Goal: Obtain resource: Download file/media

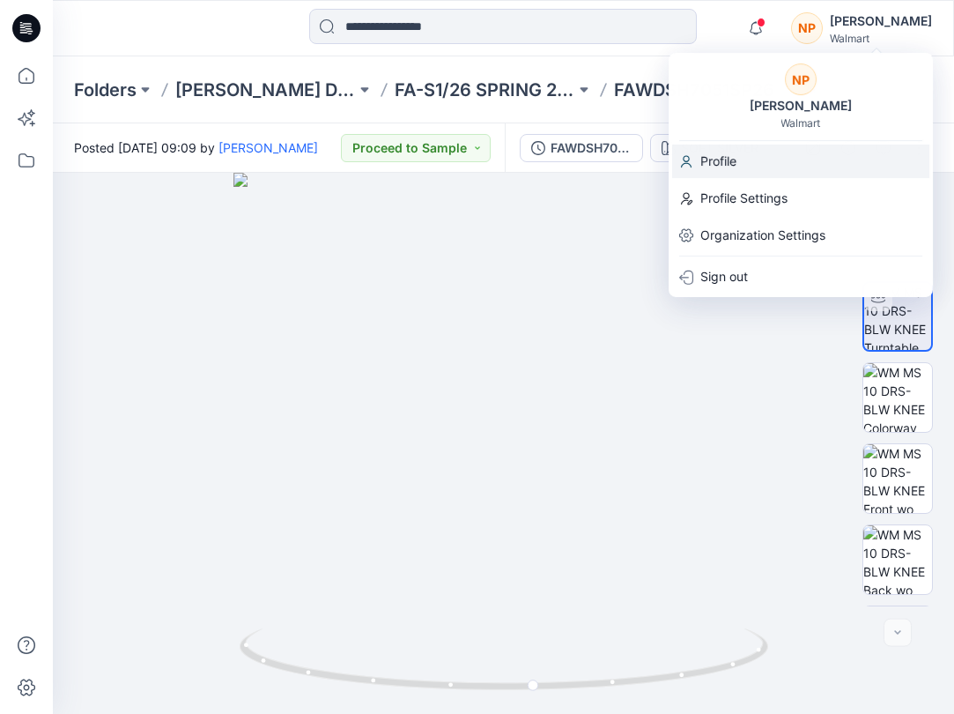
scroll to position [35, 0]
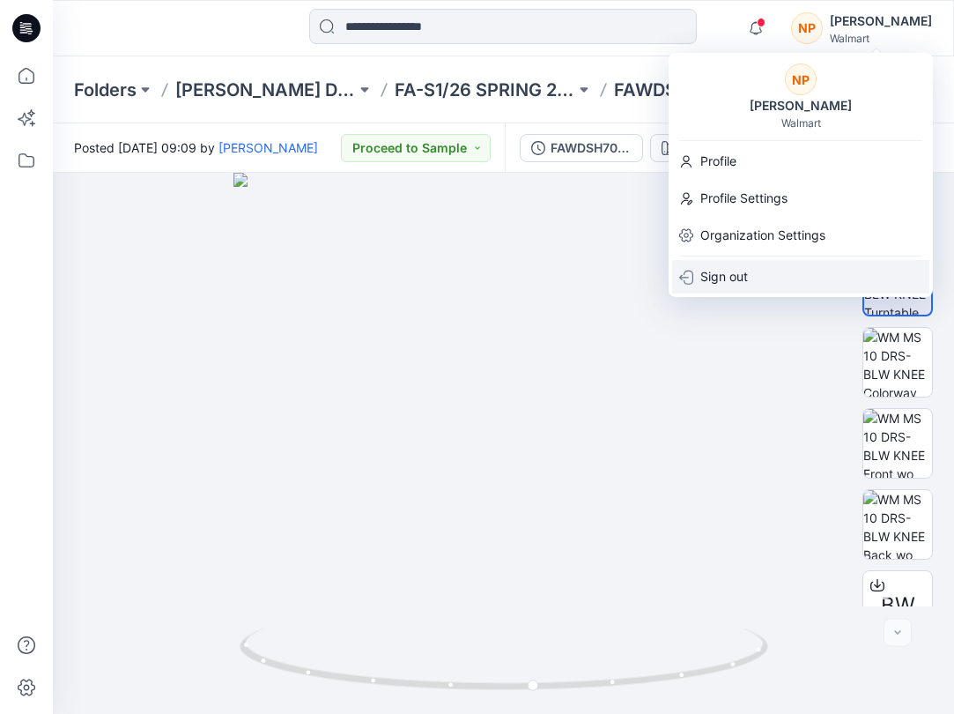
click at [729, 266] on p "Sign out" at bounding box center [724, 276] width 48 height 33
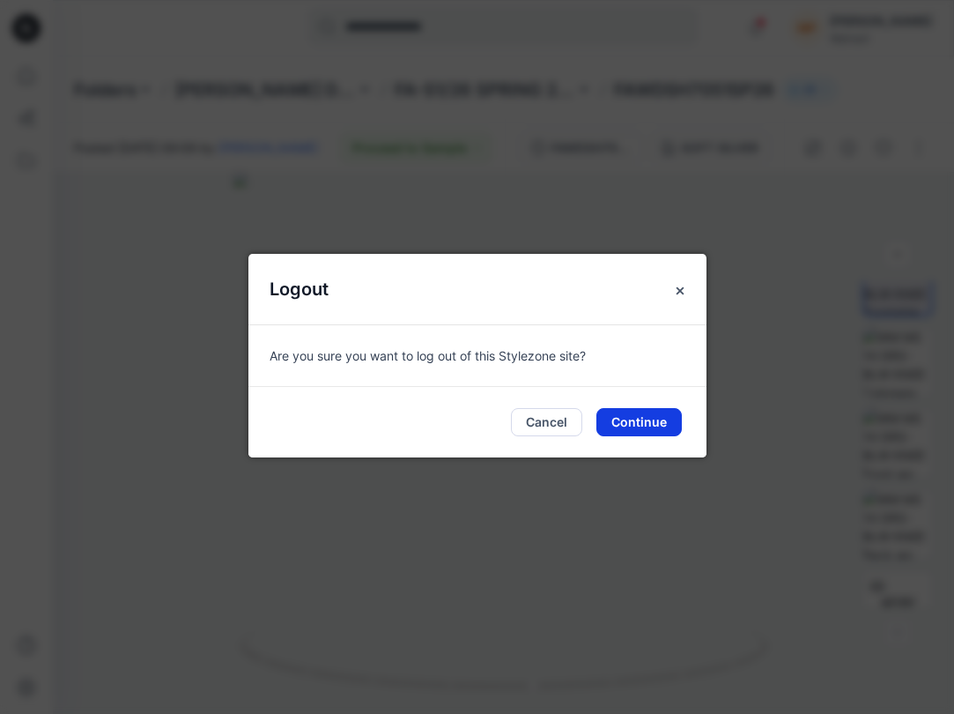
click at [637, 425] on button "Continue" at bounding box center [638, 422] width 85 height 28
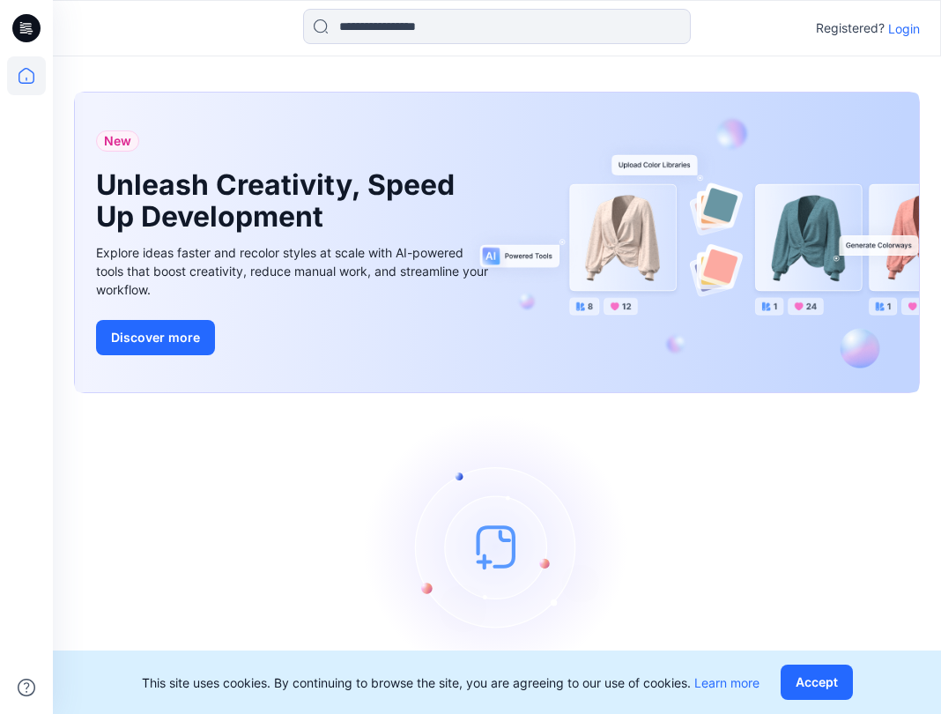
click at [904, 34] on p "Login" at bounding box center [904, 28] width 32 height 18
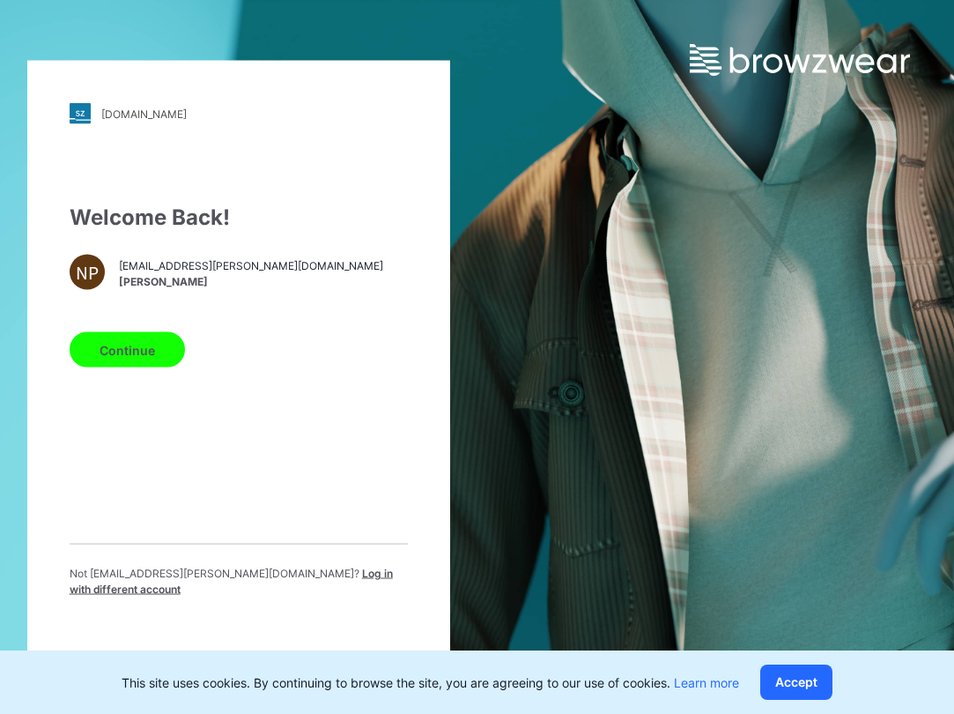
click at [247, 577] on span "Log in with different account" at bounding box center [231, 580] width 323 height 29
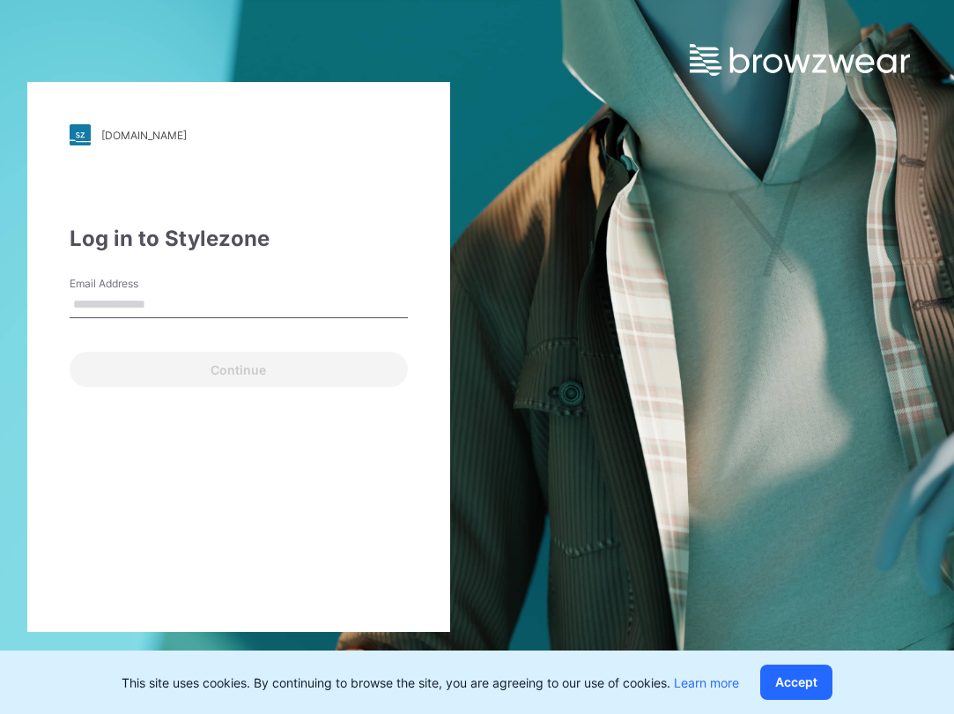
click at [122, 308] on input "Email Address" at bounding box center [239, 305] width 338 height 26
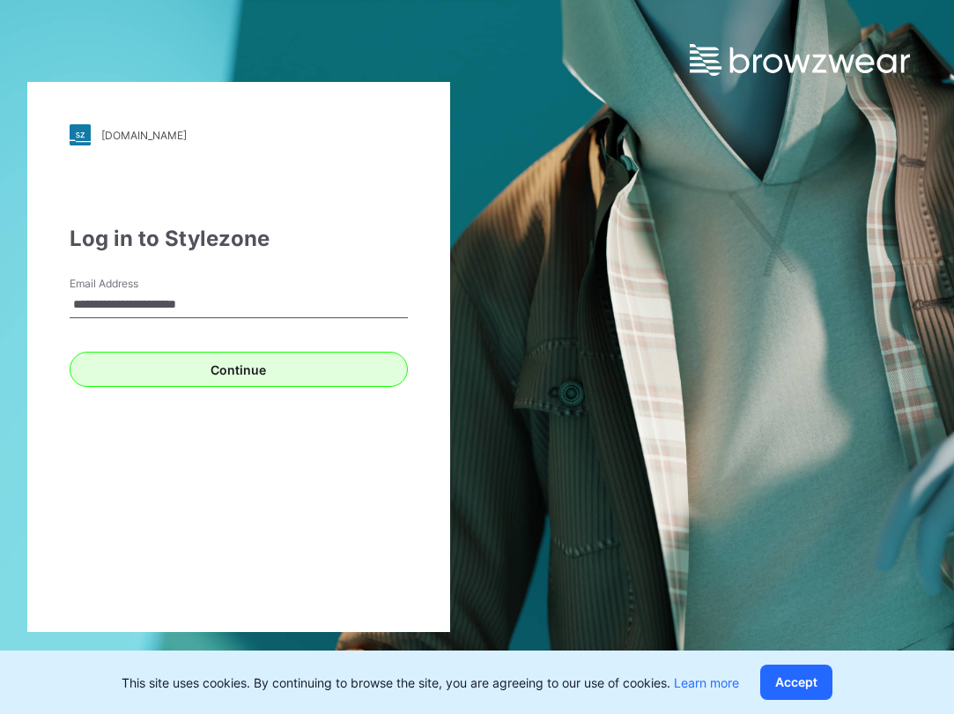
type input "**********"
click at [276, 371] on button "Continue" at bounding box center [239, 368] width 338 height 35
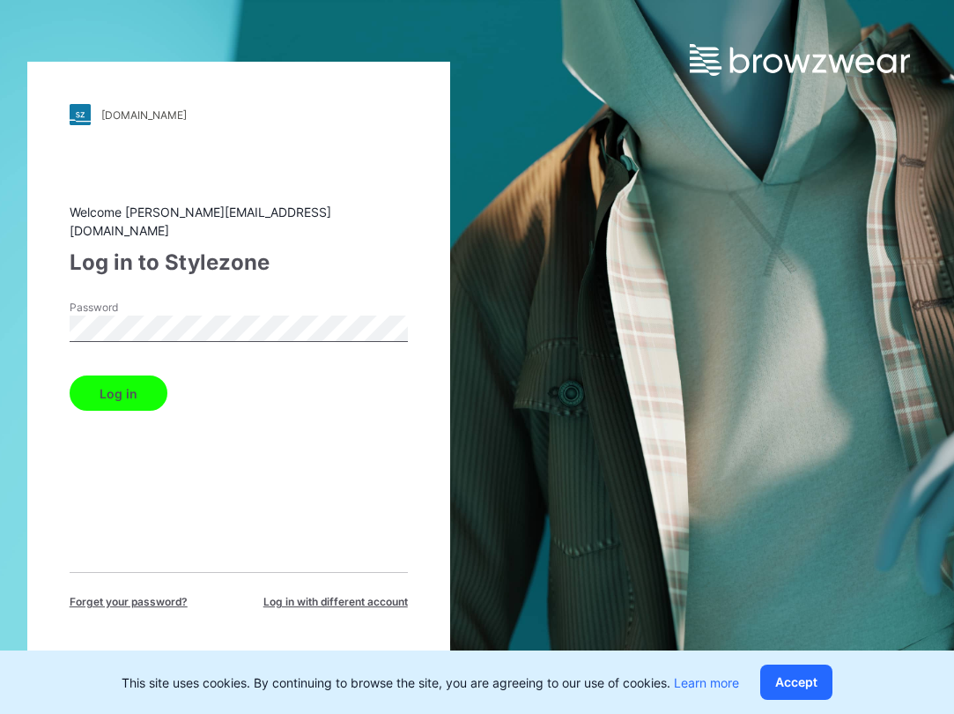
click at [117, 383] on button "Log in" at bounding box center [119, 392] width 98 height 35
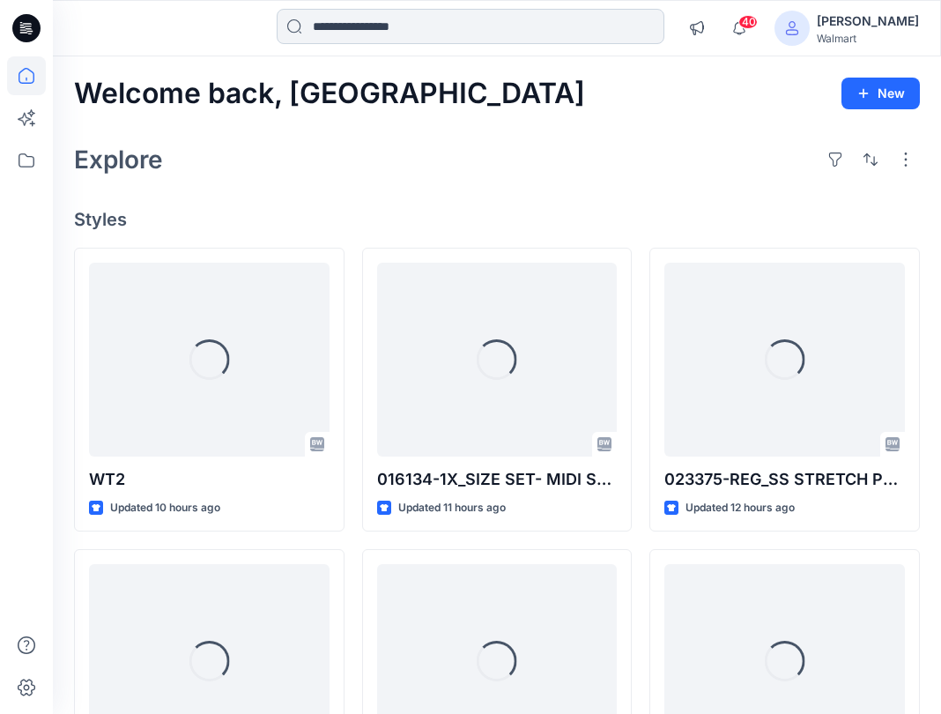
click at [435, 26] on input at bounding box center [471, 26] width 388 height 35
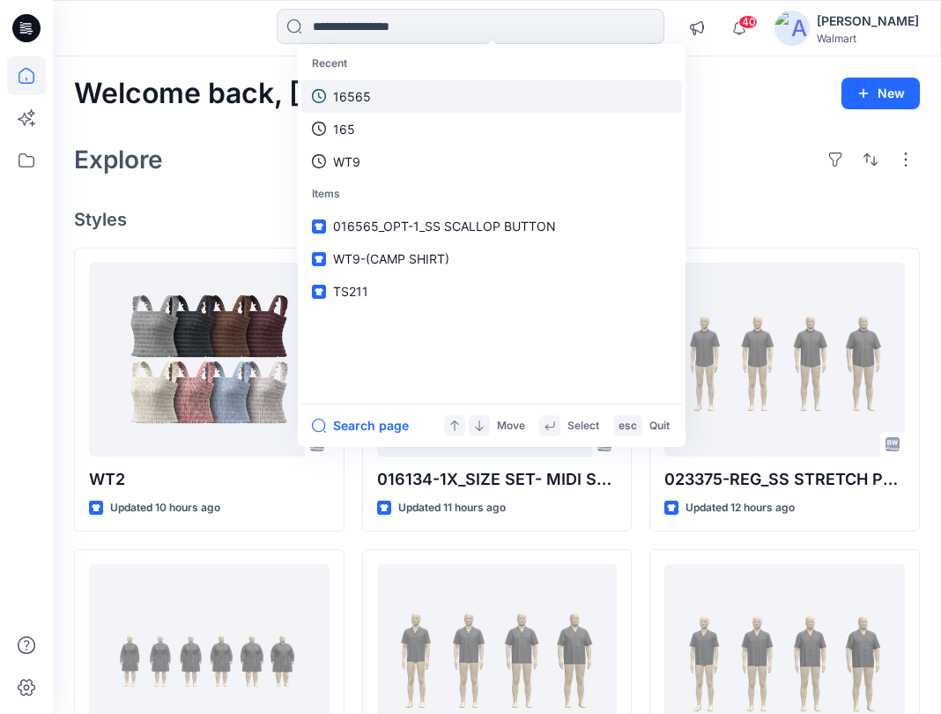
click at [359, 107] on link "16565" at bounding box center [491, 96] width 381 height 33
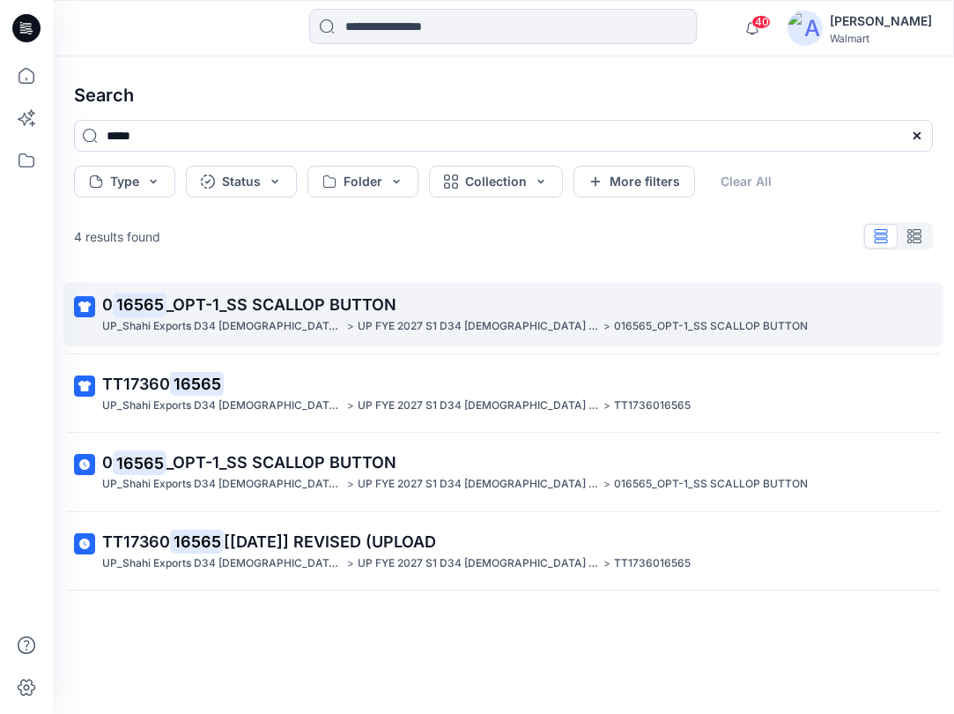
click at [336, 340] on link "0 16565 _OPT-1_SS SCALLOP BUTTON UP_Shahi Exports D34 Ladies Tops > UP FYE 2027…" at bounding box center [503, 314] width 880 height 64
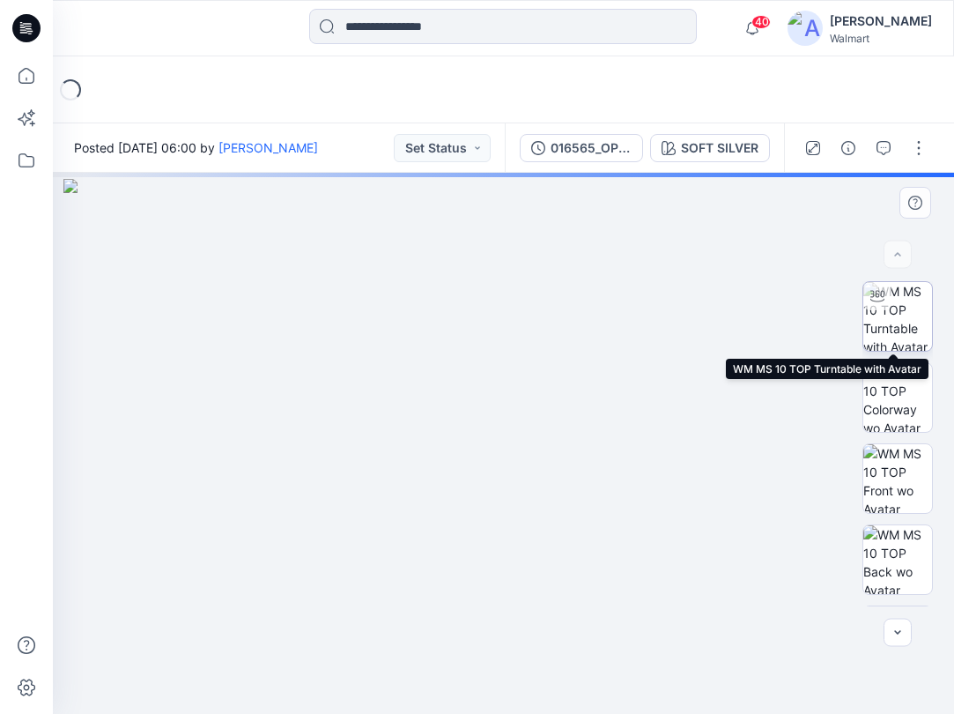
click at [899, 324] on img at bounding box center [897, 316] width 69 height 69
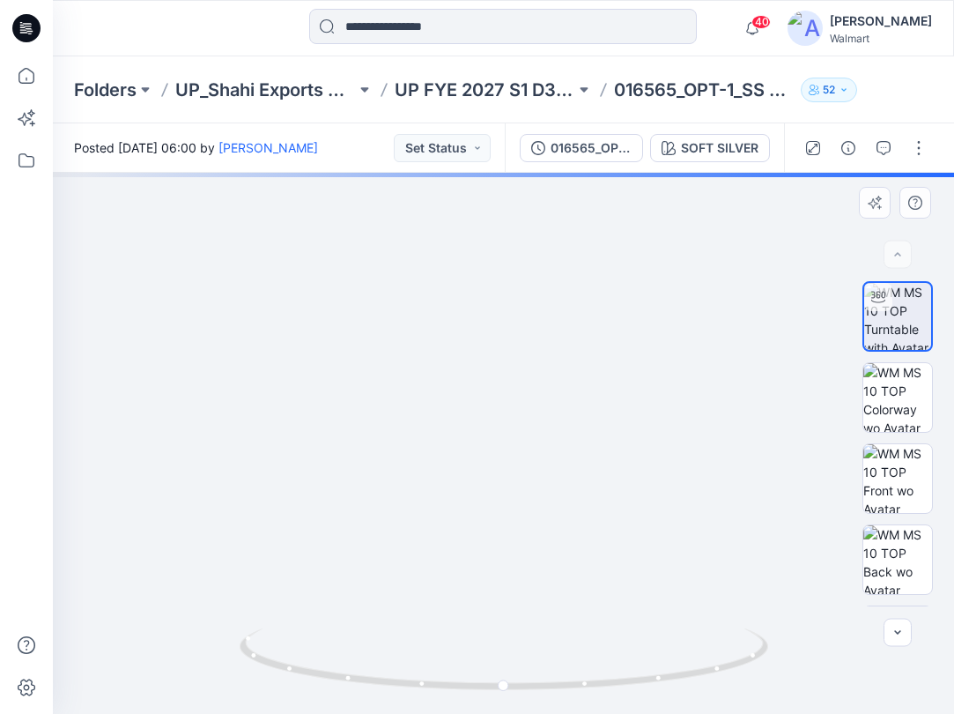
drag, startPoint x: 489, startPoint y: 284, endPoint x: 498, endPoint y: 364, distance: 80.6
click at [498, 364] on img at bounding box center [508, 341] width 1002 height 744
drag, startPoint x: 601, startPoint y: 684, endPoint x: 492, endPoint y: 480, distance: 231.3
click at [388, 687] on icon at bounding box center [506, 661] width 533 height 66
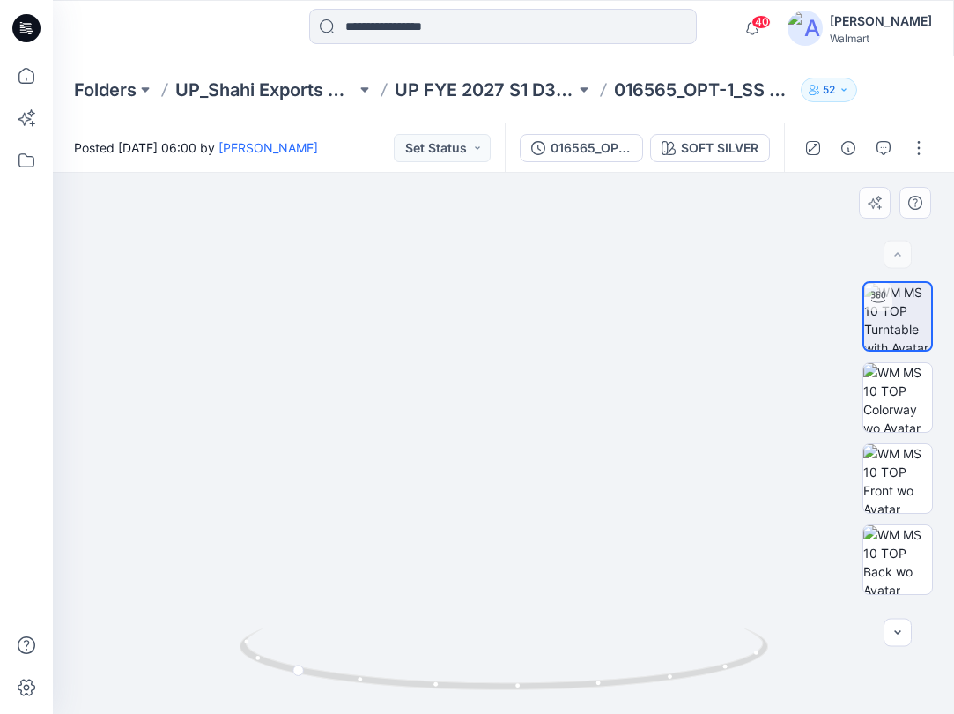
drag, startPoint x: 547, startPoint y: 447, endPoint x: 540, endPoint y: 494, distance: 48.1
click at [543, 498] on img at bounding box center [562, 384] width 1483 height 657
drag, startPoint x: 520, startPoint y: 690, endPoint x: 738, endPoint y: 655, distance: 221.2
click at [738, 655] on icon at bounding box center [506, 661] width 533 height 66
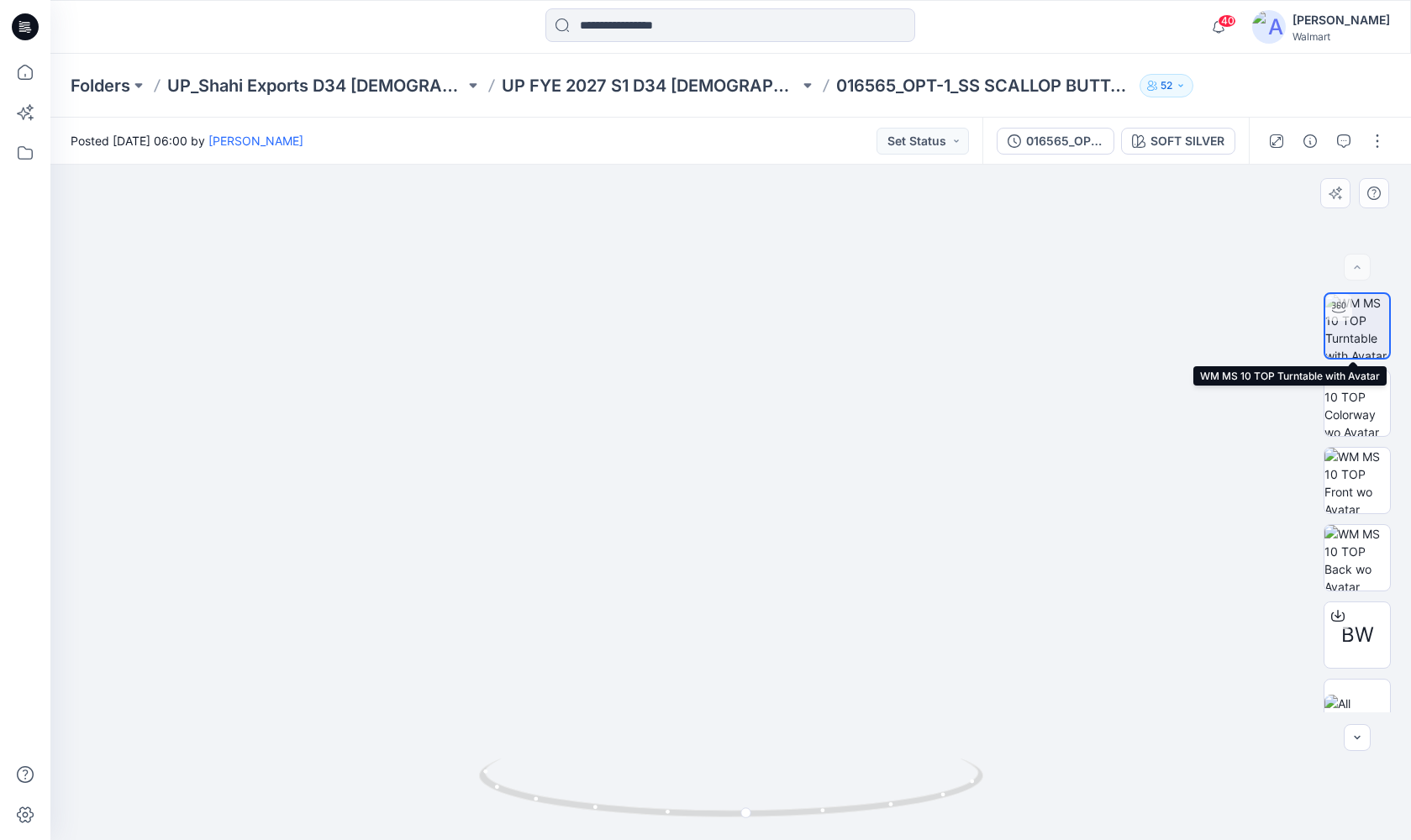
click at [897, 330] on img at bounding box center [1357, 325] width 64 height 64
drag, startPoint x: 752, startPoint y: 520, endPoint x: 685, endPoint y: 574, distance: 86.1
click at [685, 574] on img at bounding box center [703, 486] width 1415 height 707
drag, startPoint x: 752, startPoint y: 537, endPoint x: 753, endPoint y: 467, distance: 70.0
click at [753, 467] on img at bounding box center [709, 441] width 1415 height 797
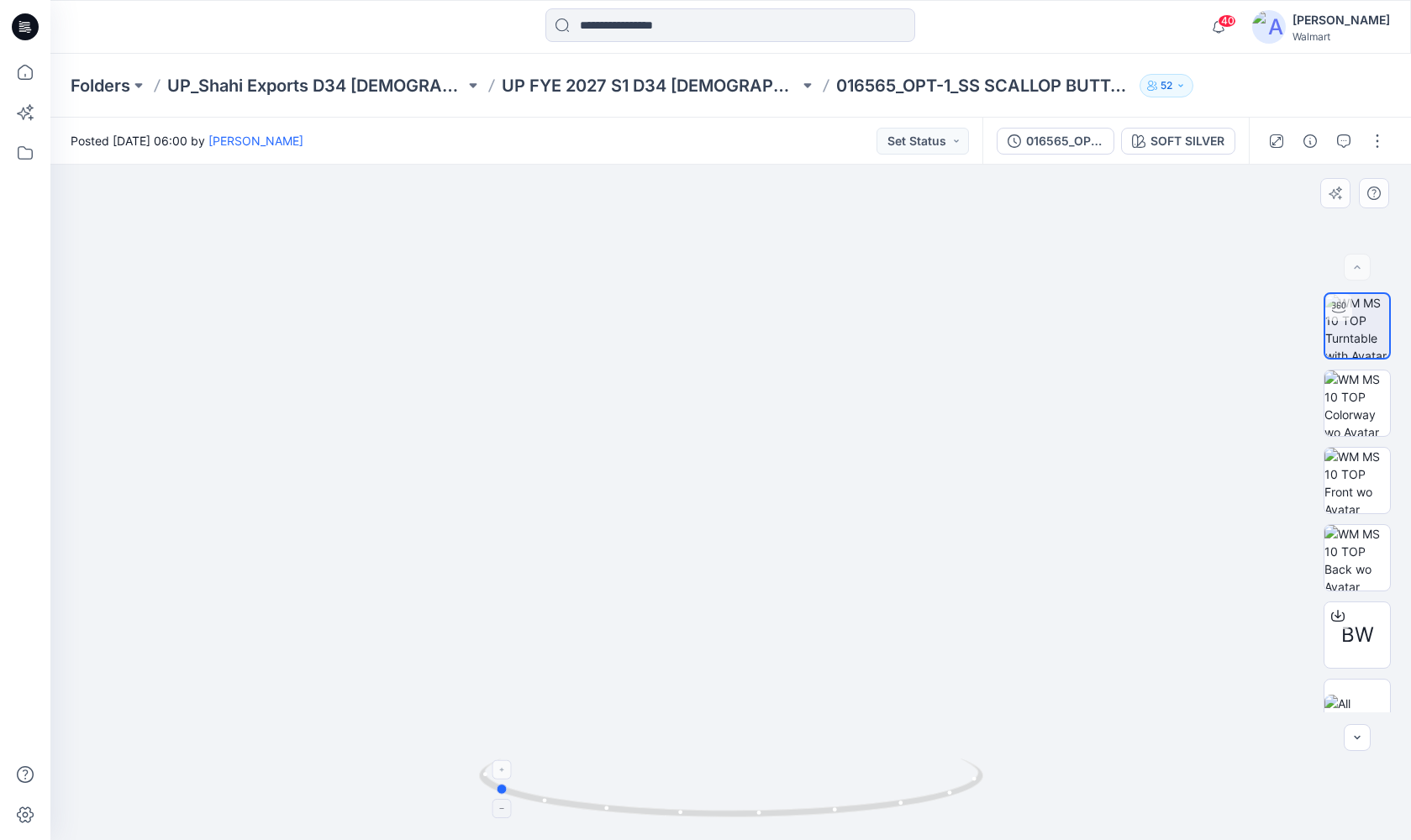
drag, startPoint x: 854, startPoint y: 808, endPoint x: 601, endPoint y: 808, distance: 253.0
click at [601, 680] on icon at bounding box center [733, 789] width 508 height 63
drag, startPoint x: 772, startPoint y: 801, endPoint x: 904, endPoint y: 783, distance: 133.2
click at [897, 680] on icon at bounding box center [733, 789] width 508 height 63
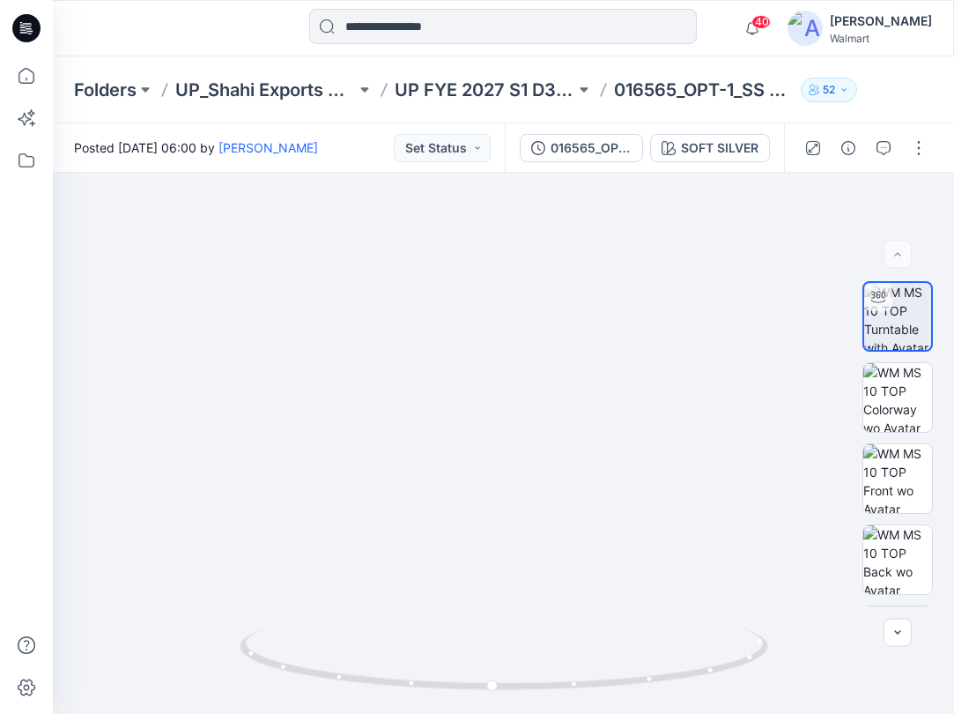
drag, startPoint x: 26, startPoint y: 30, endPoint x: 92, endPoint y: 37, distance: 66.4
click at [26, 30] on icon at bounding box center [26, 28] width 28 height 56
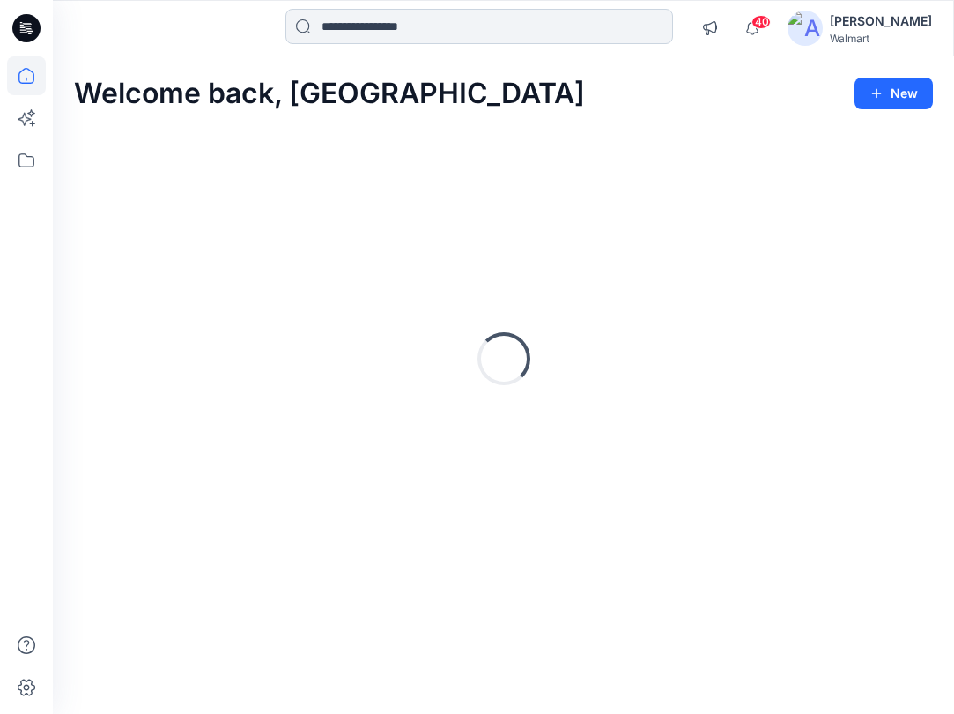
click at [405, 38] on input at bounding box center [479, 26] width 388 height 35
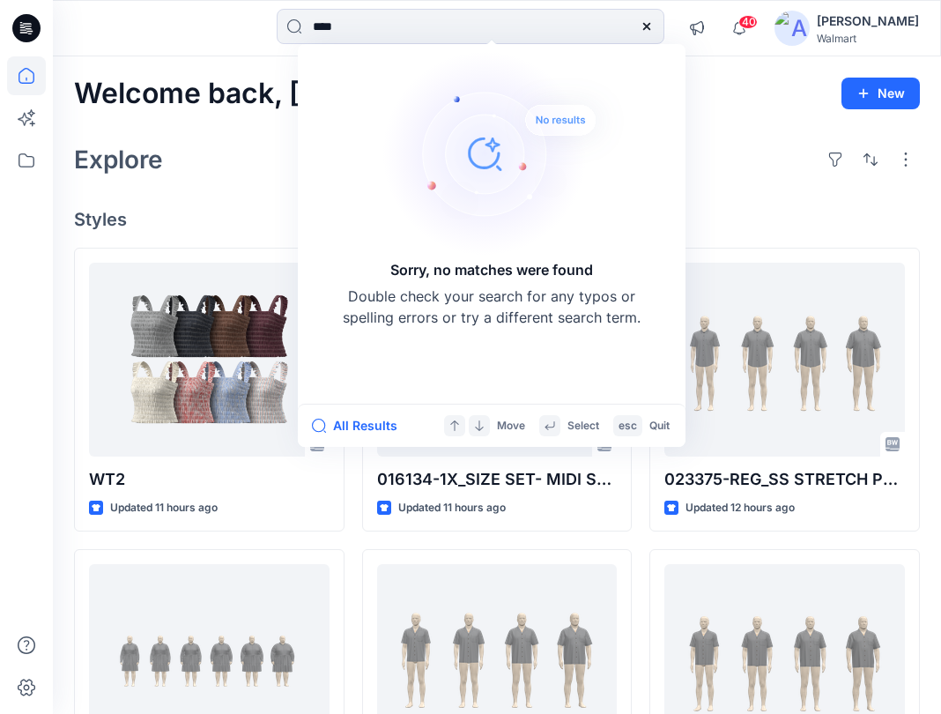
type input "****"
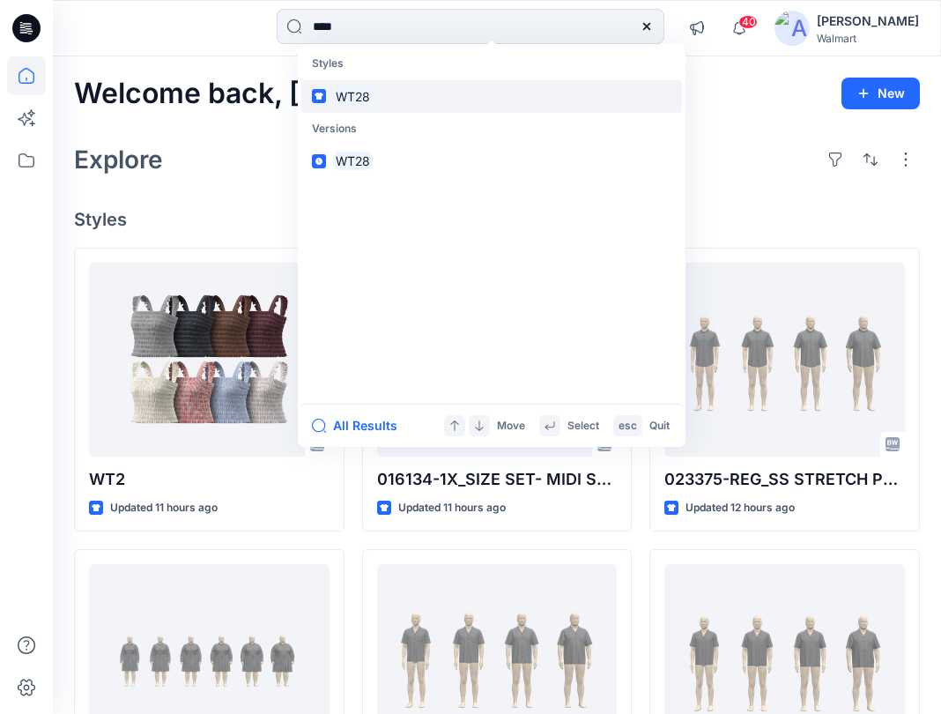
click at [335, 98] on mark "WT28" at bounding box center [353, 96] width 40 height 20
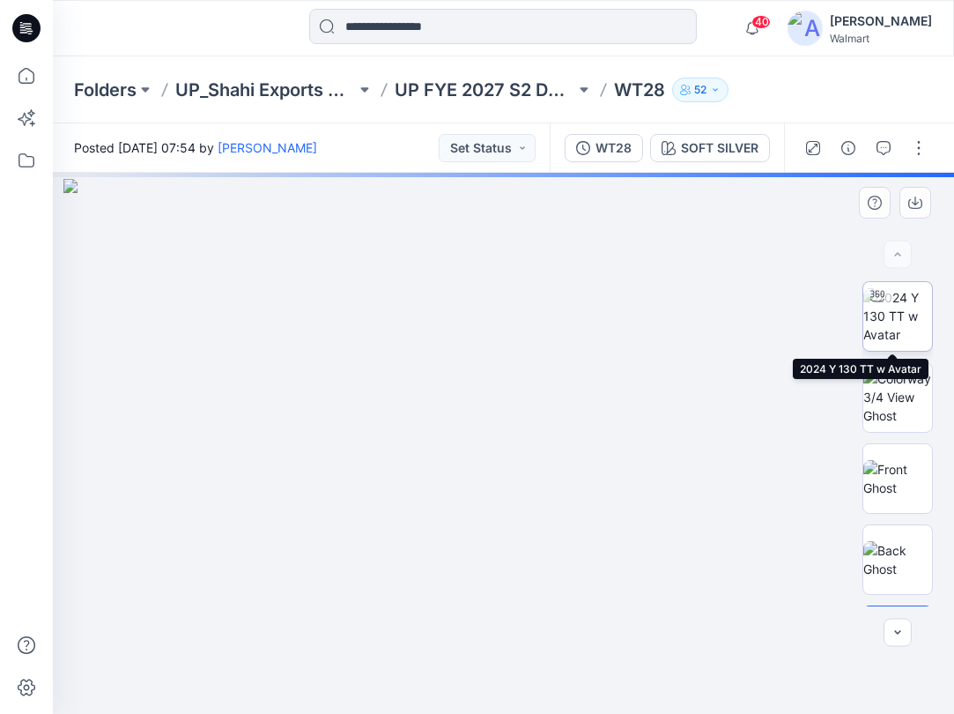
click at [895, 336] on img at bounding box center [897, 315] width 69 height 55
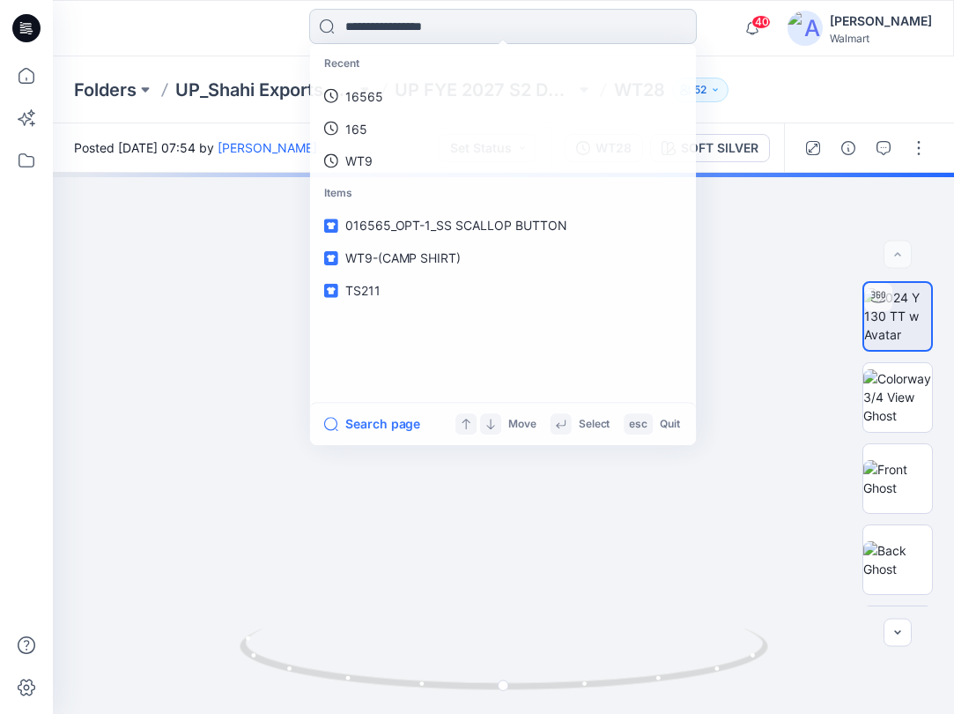
click at [448, 25] on input at bounding box center [503, 26] width 388 height 35
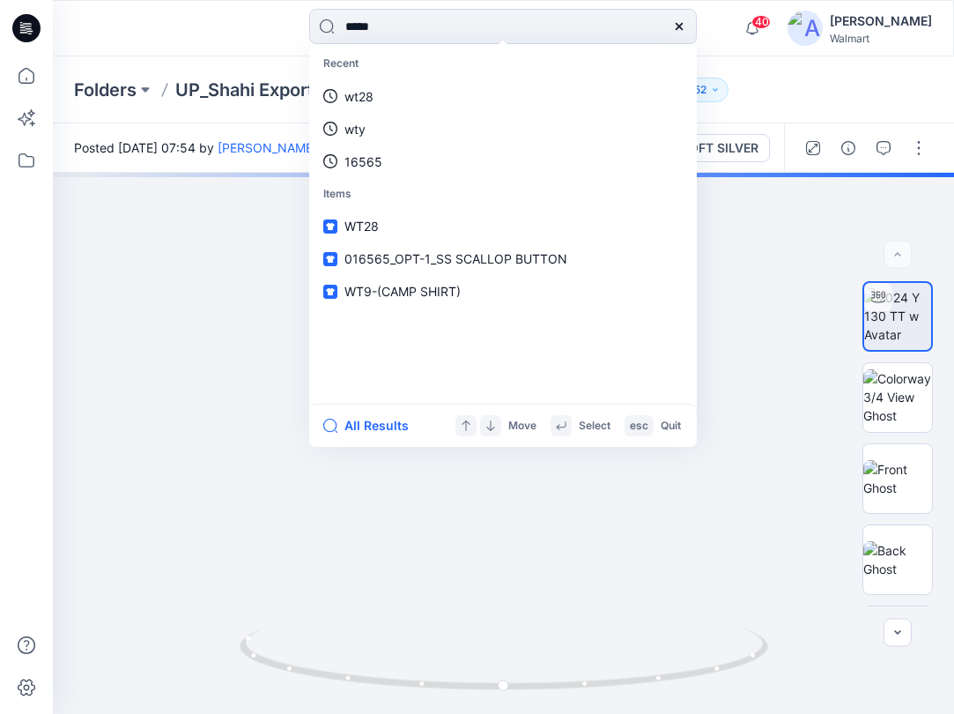
type input "*****"
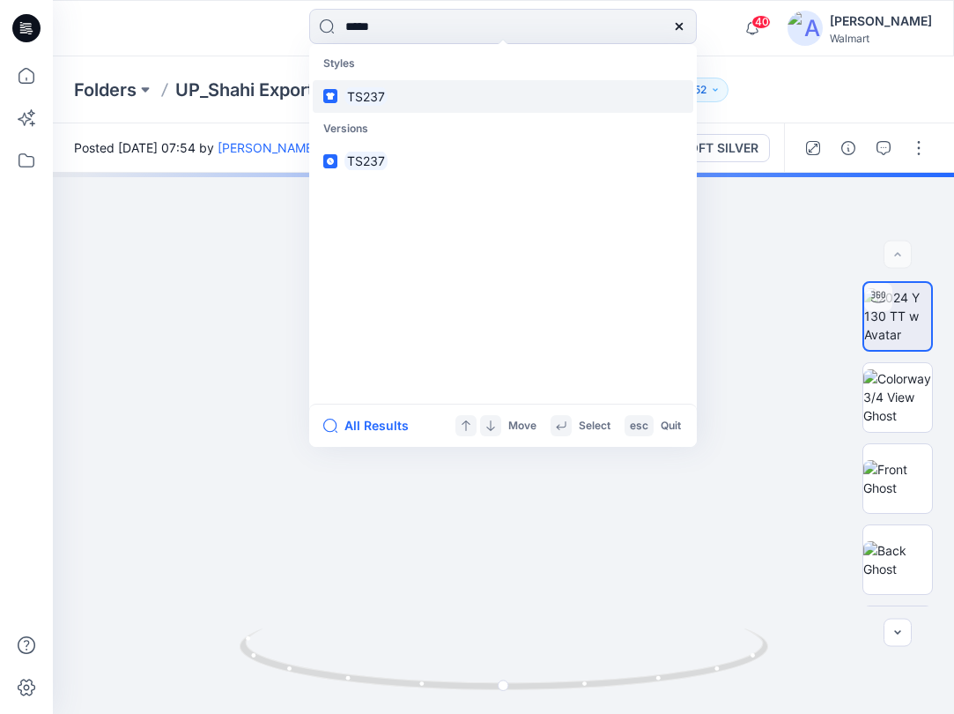
click at [396, 92] on link "TS237" at bounding box center [503, 96] width 381 height 33
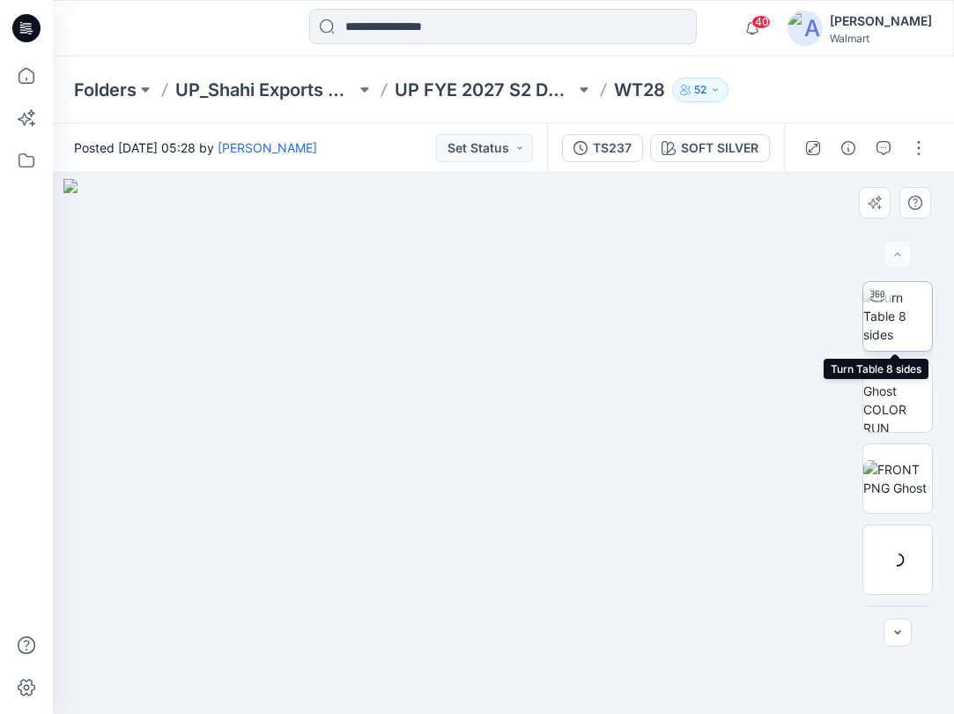
click at [872, 324] on img at bounding box center [897, 315] width 69 height 55
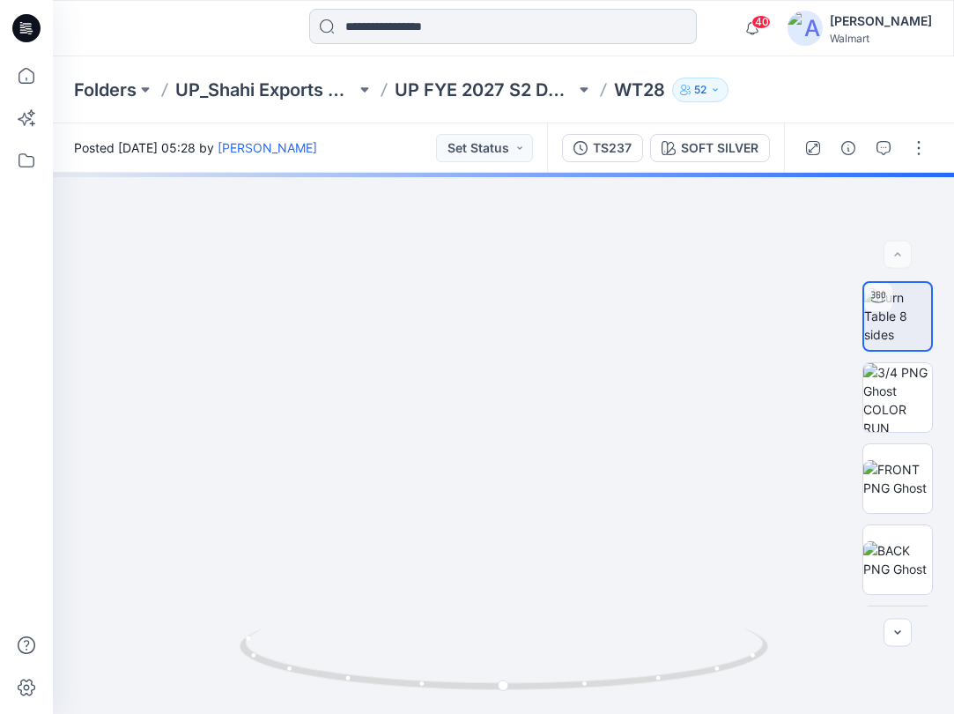
click at [416, 37] on input at bounding box center [503, 26] width 388 height 35
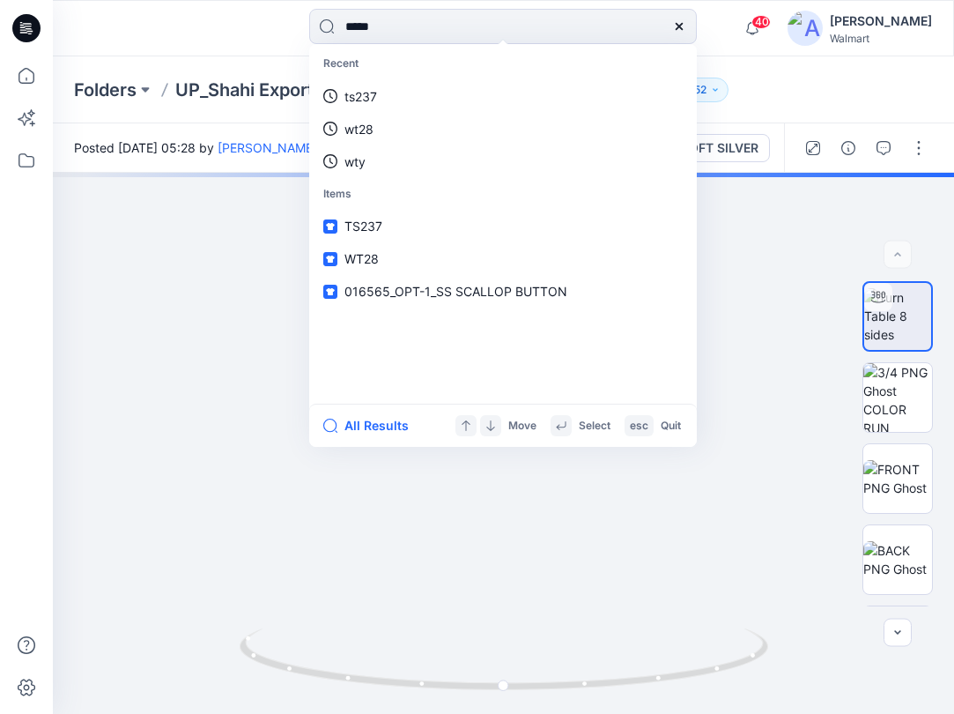
type input "*****"
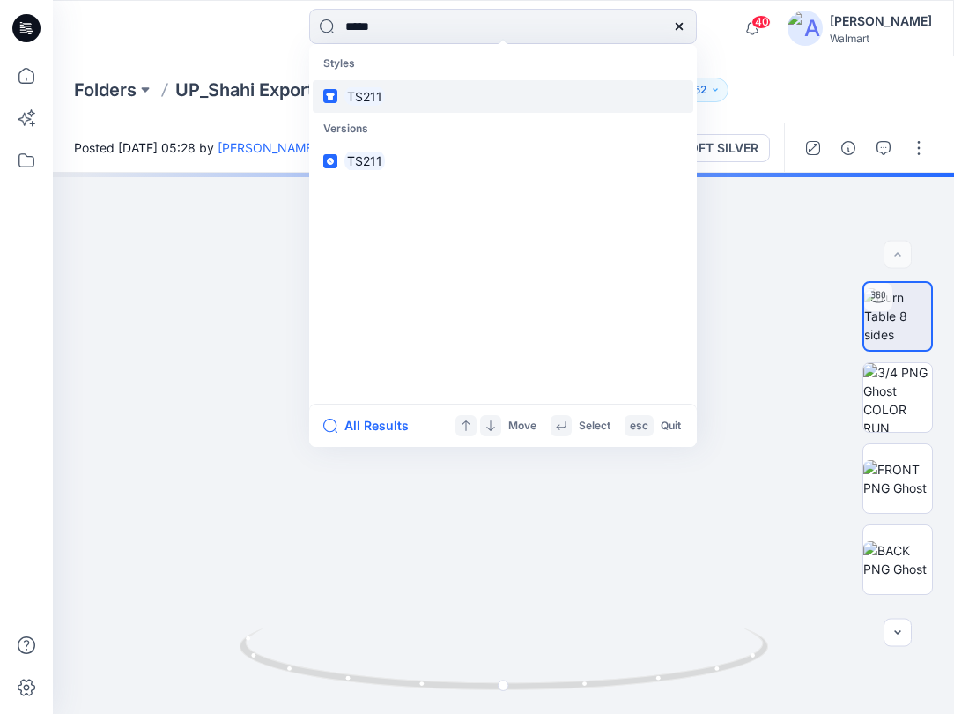
click at [405, 87] on link "TS211" at bounding box center [503, 96] width 381 height 33
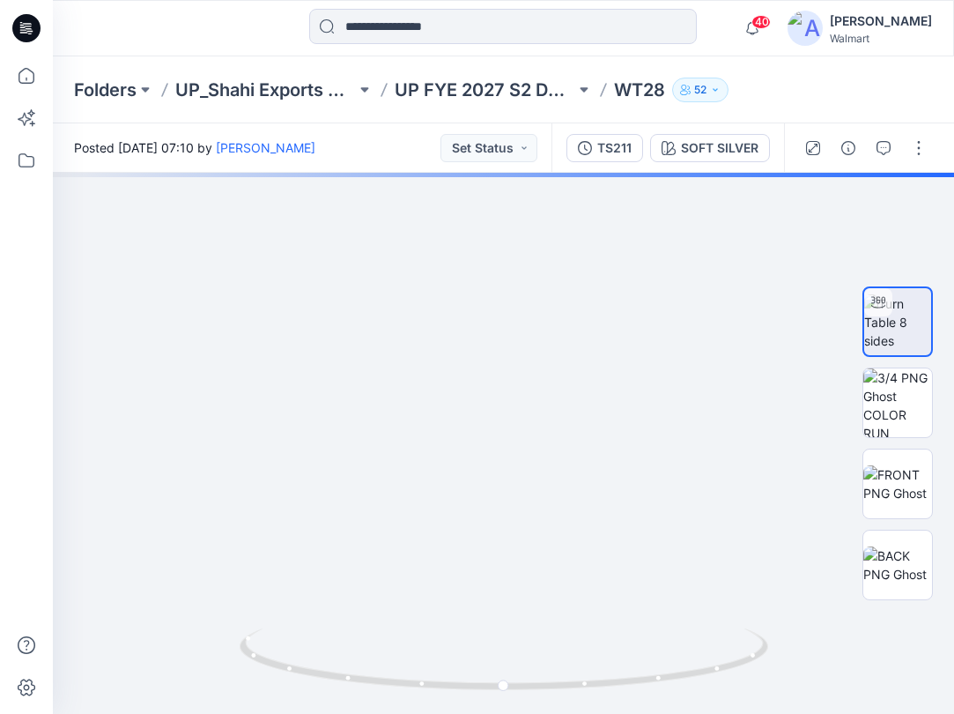
click at [33, 34] on icon at bounding box center [26, 28] width 28 height 28
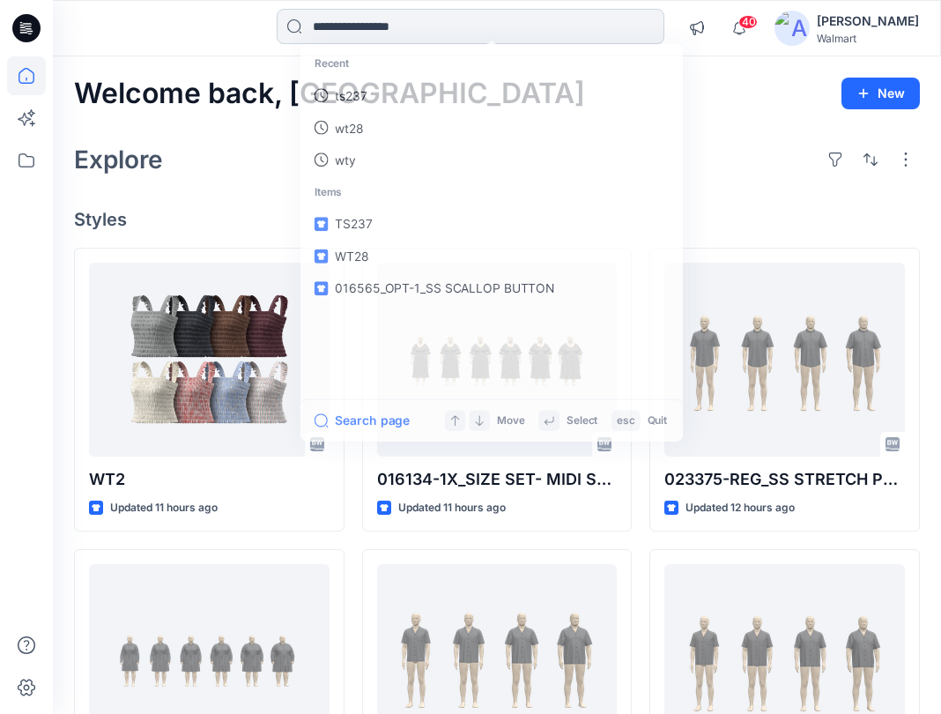
click at [429, 36] on input at bounding box center [471, 26] width 388 height 35
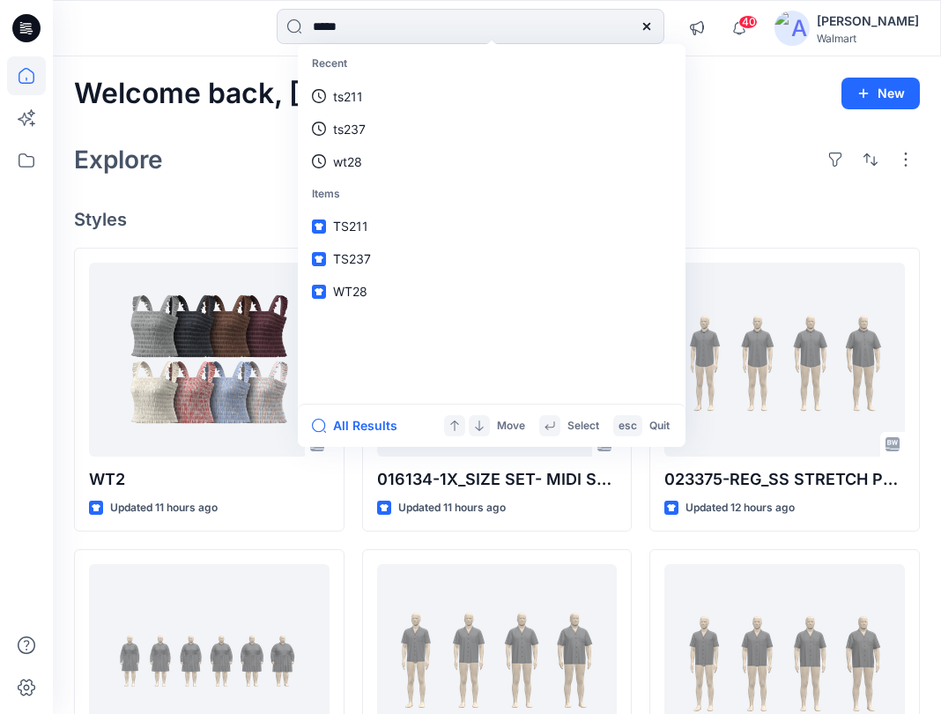
type input "*****"
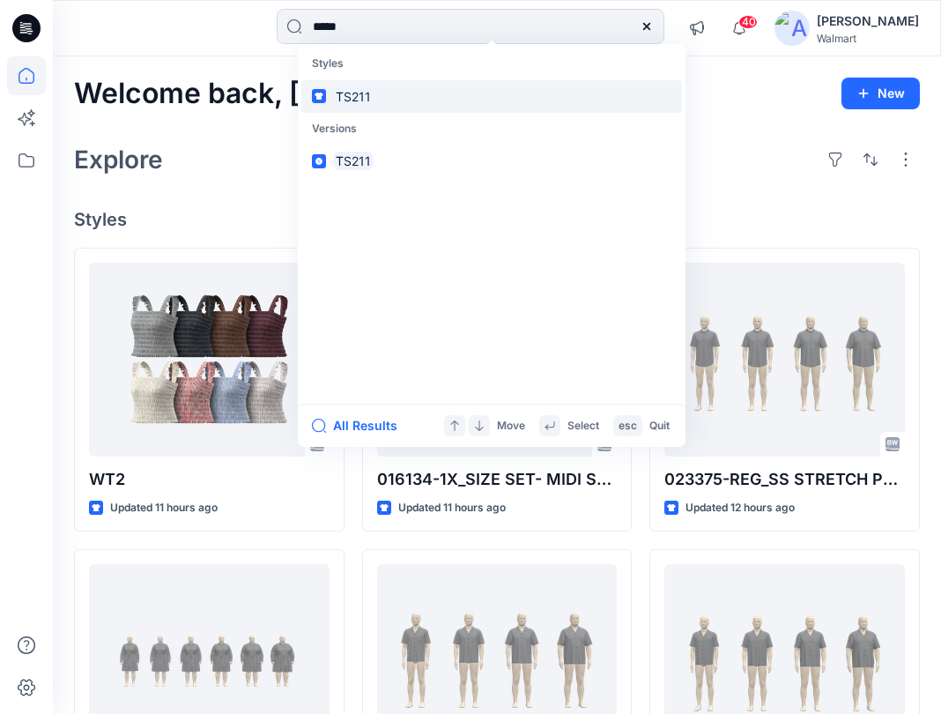
click at [421, 104] on link "TS211" at bounding box center [491, 96] width 381 height 33
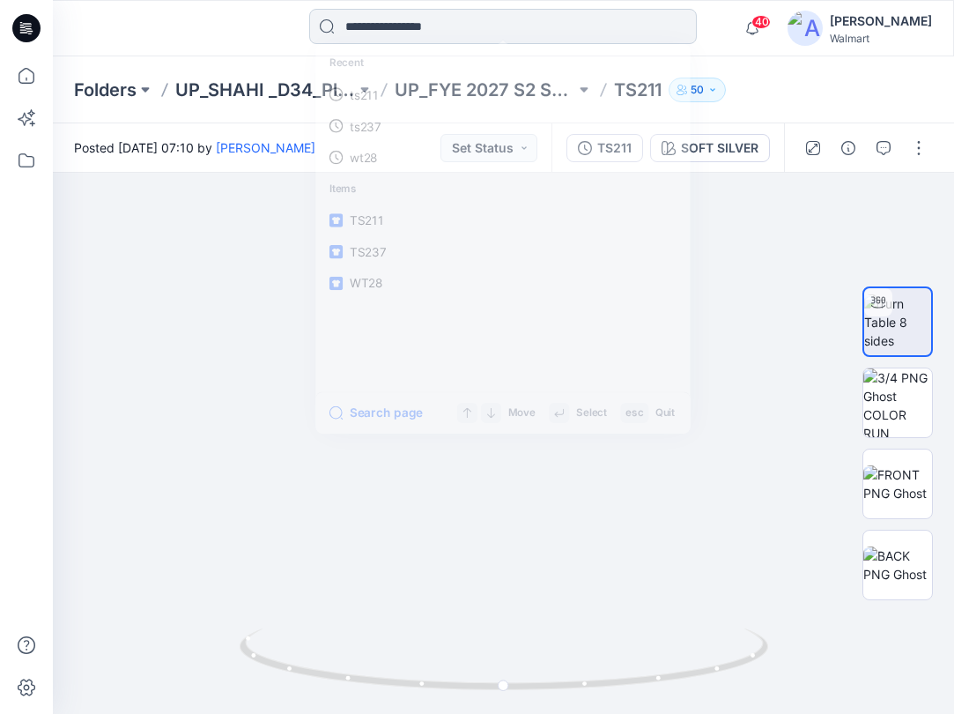
click at [451, 31] on input at bounding box center [503, 26] width 388 height 35
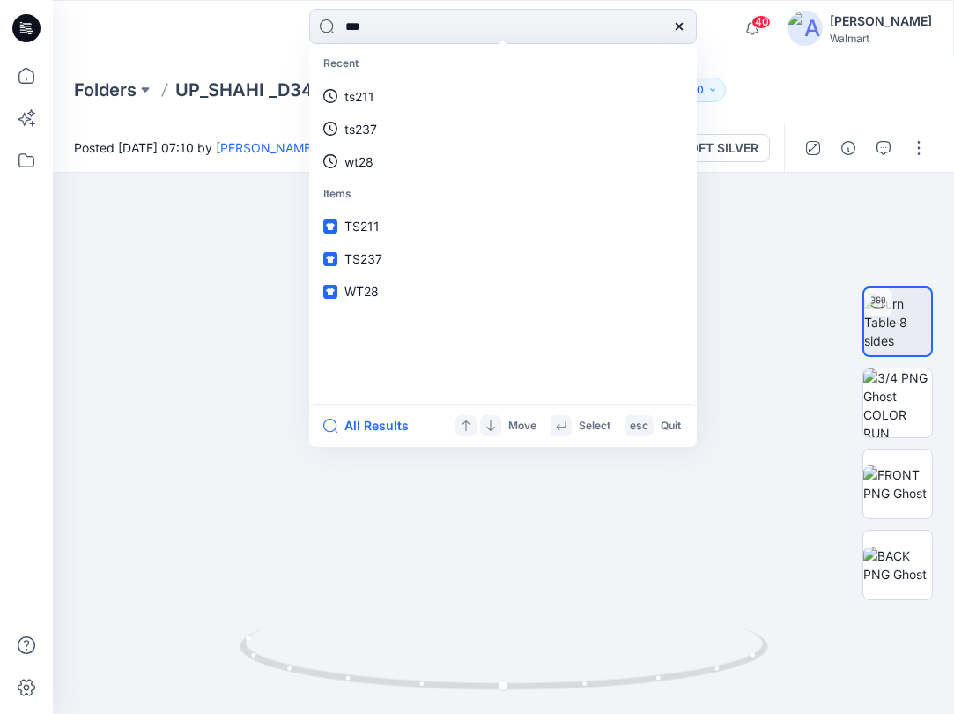
type input "***"
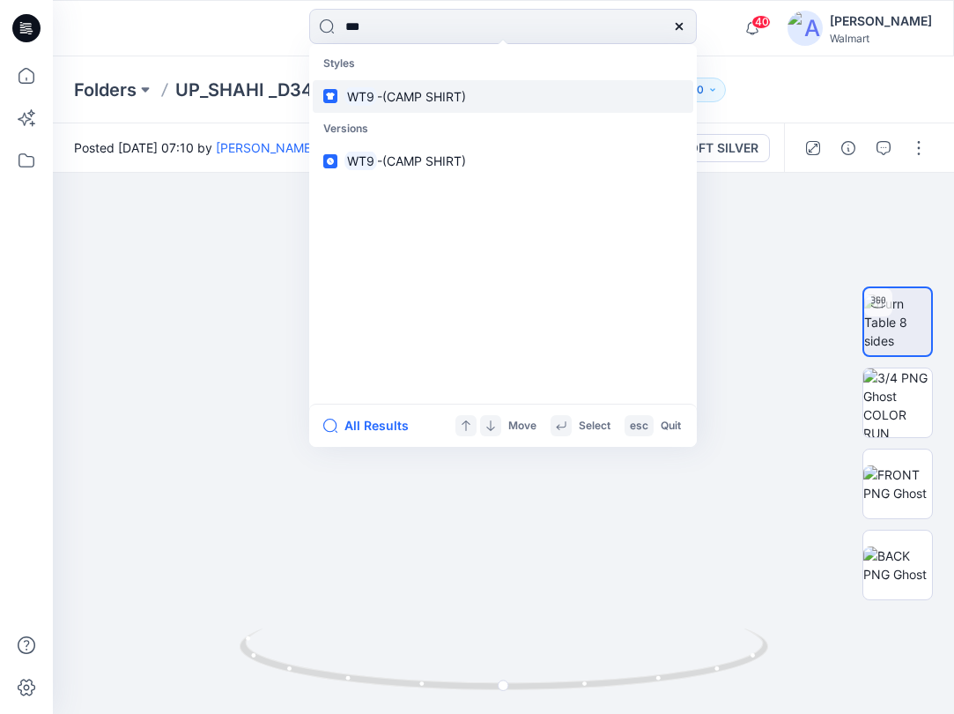
click at [402, 100] on span "-(CAMP SHIRT)" at bounding box center [421, 96] width 89 height 15
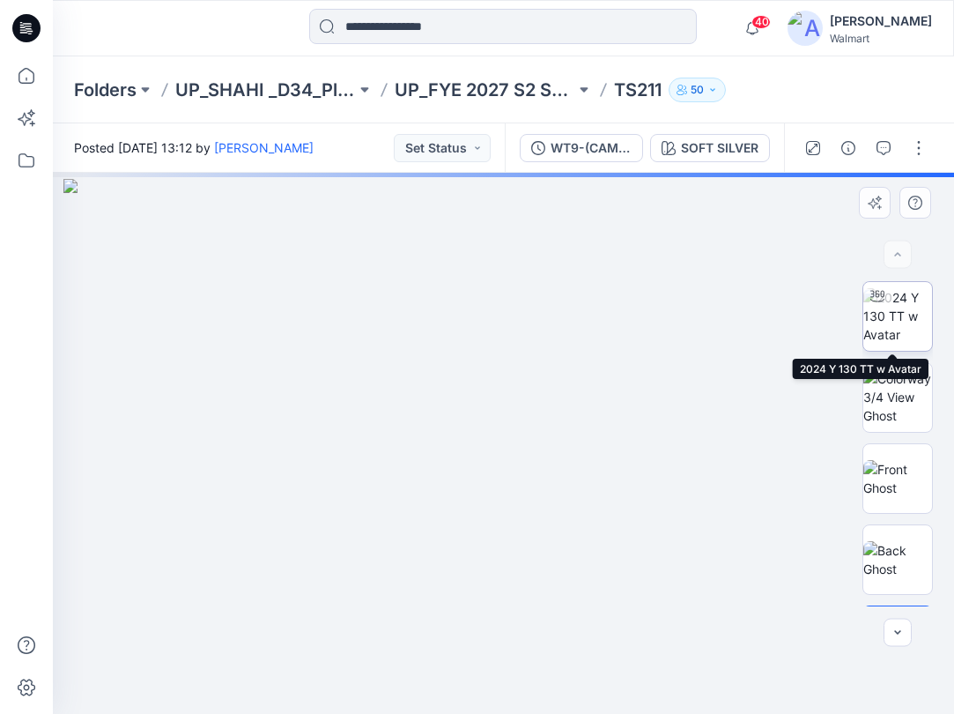
click at [903, 322] on img at bounding box center [897, 315] width 69 height 55
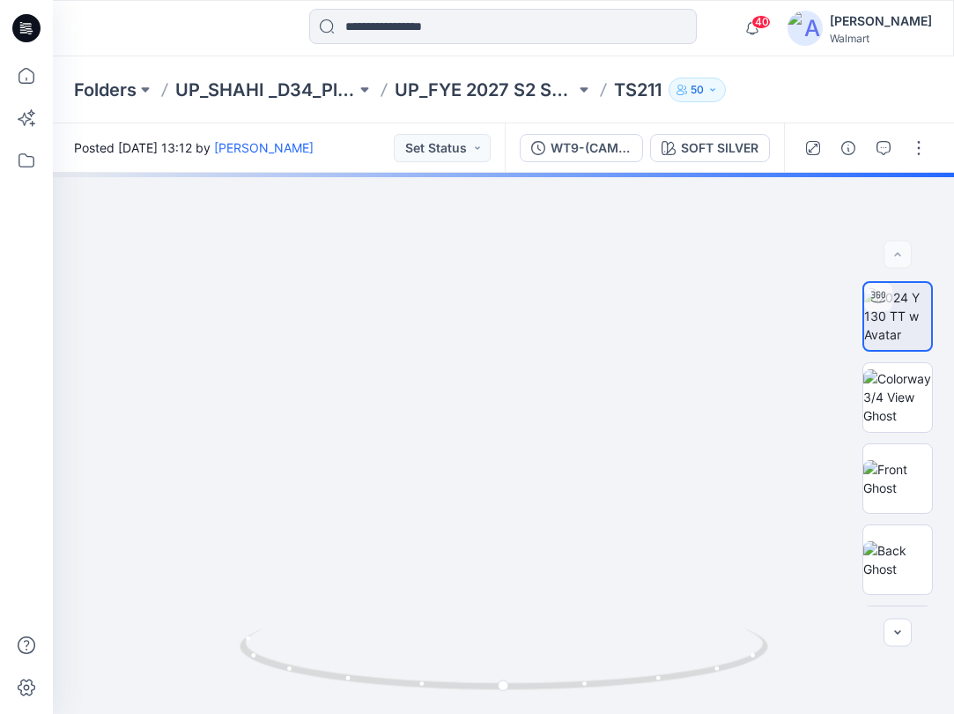
drag, startPoint x: 576, startPoint y: 455, endPoint x: 574, endPoint y: 408, distance: 47.6
click at [575, 406] on img at bounding box center [504, 58] width 2043 height 1311
drag, startPoint x: 603, startPoint y: 683, endPoint x: 376, endPoint y: 672, distance: 226.6
click at [376, 672] on icon at bounding box center [506, 661] width 533 height 66
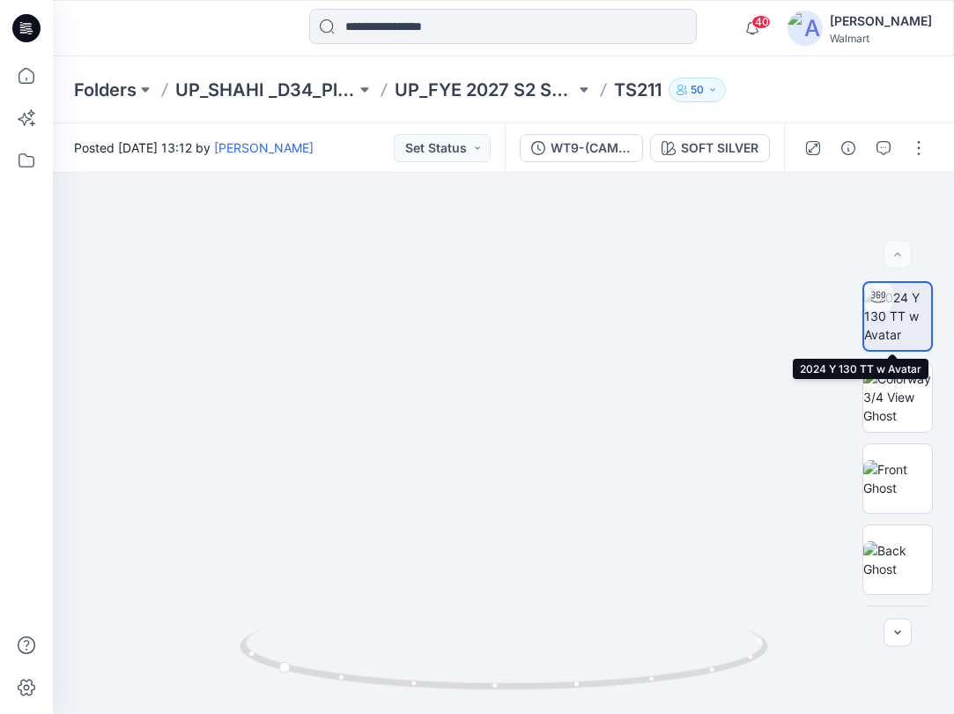
click at [896, 336] on img at bounding box center [897, 315] width 67 height 55
click at [26, 33] on icon at bounding box center [26, 28] width 28 height 28
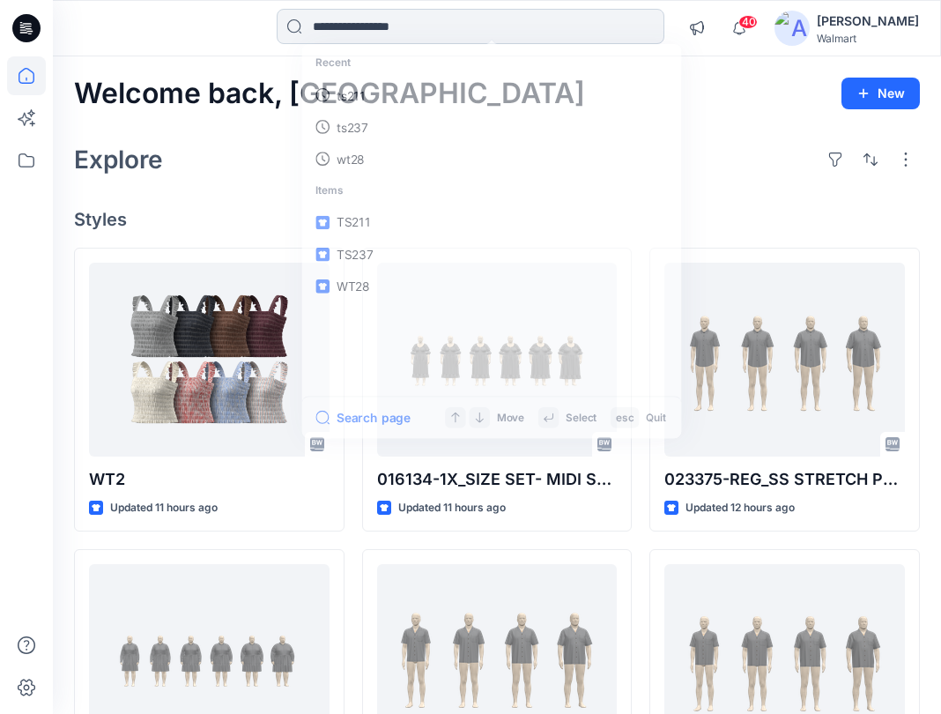
click at [410, 35] on input at bounding box center [471, 26] width 388 height 35
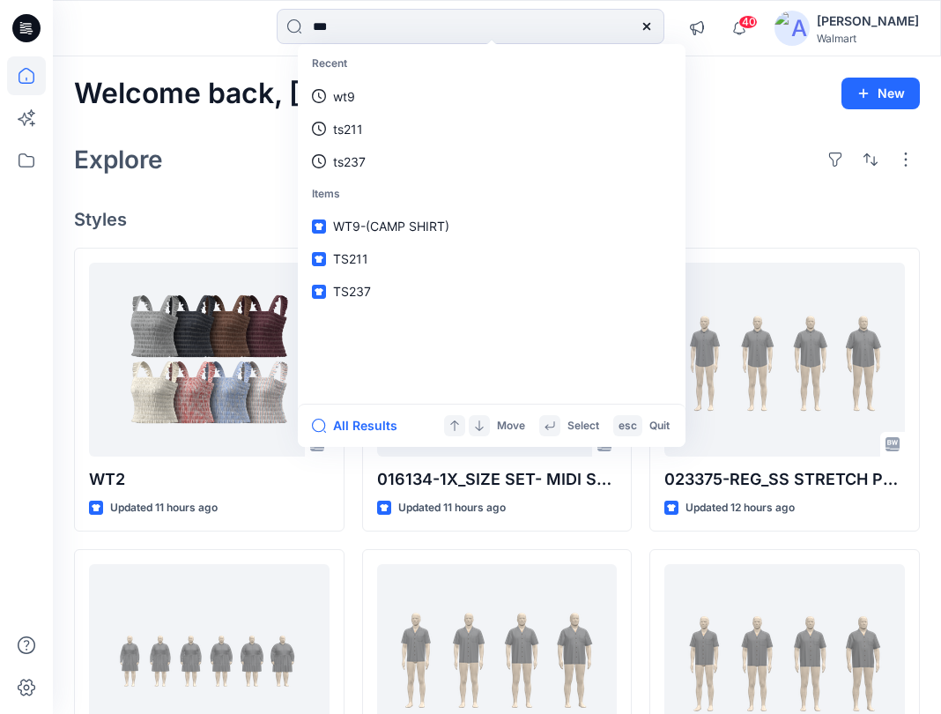
type input "***"
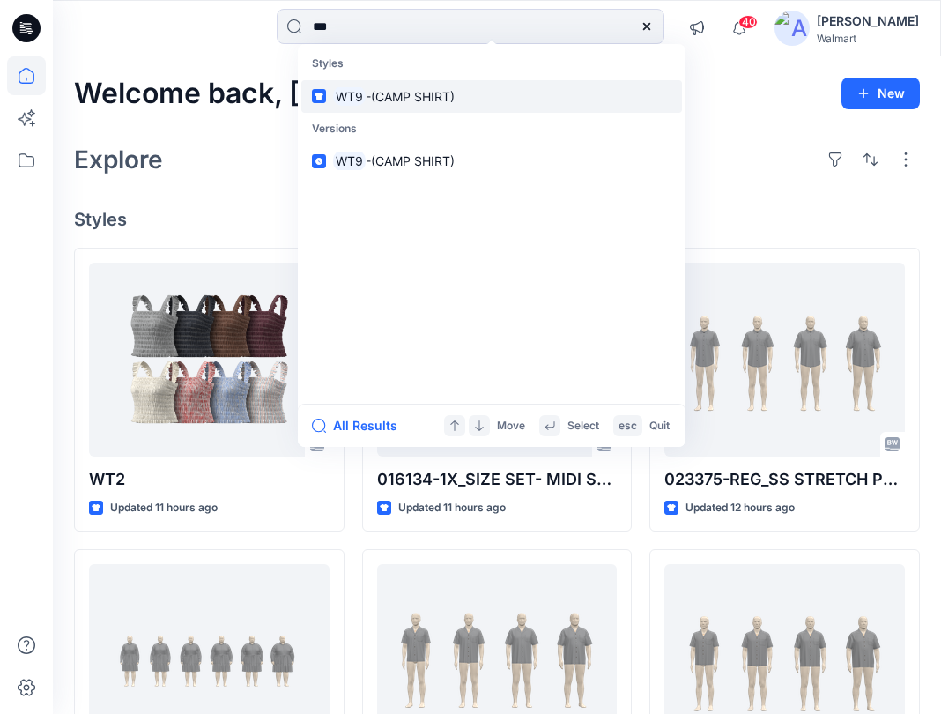
click at [367, 107] on link "WT9 -(CAMP SHIRT)" at bounding box center [491, 96] width 381 height 33
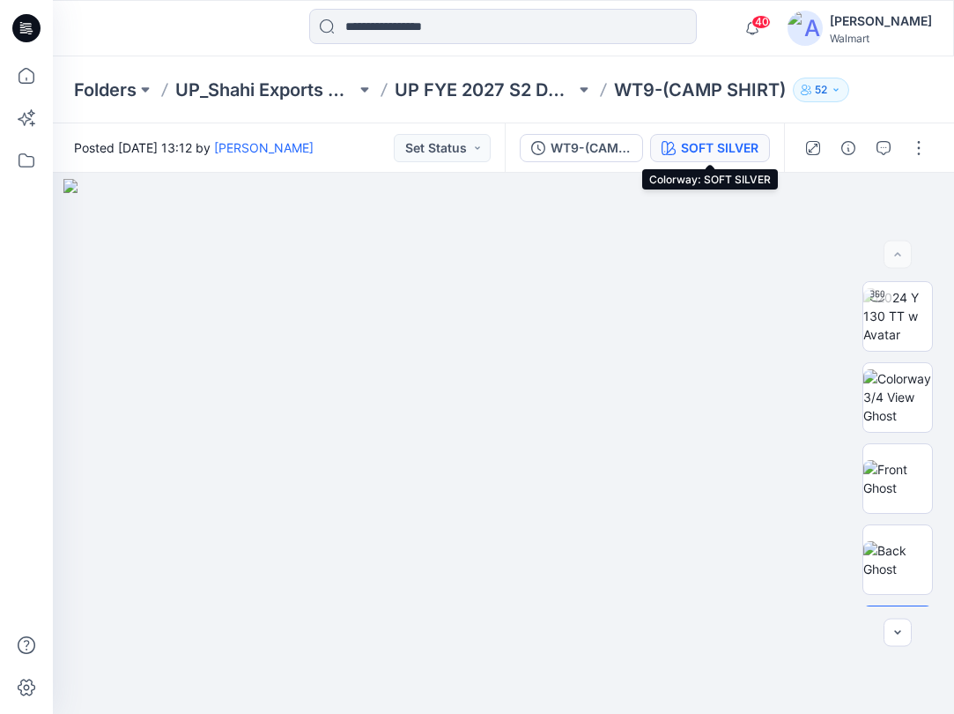
click at [692, 139] on div "SOFT SILVER" at bounding box center [720, 147] width 78 height 19
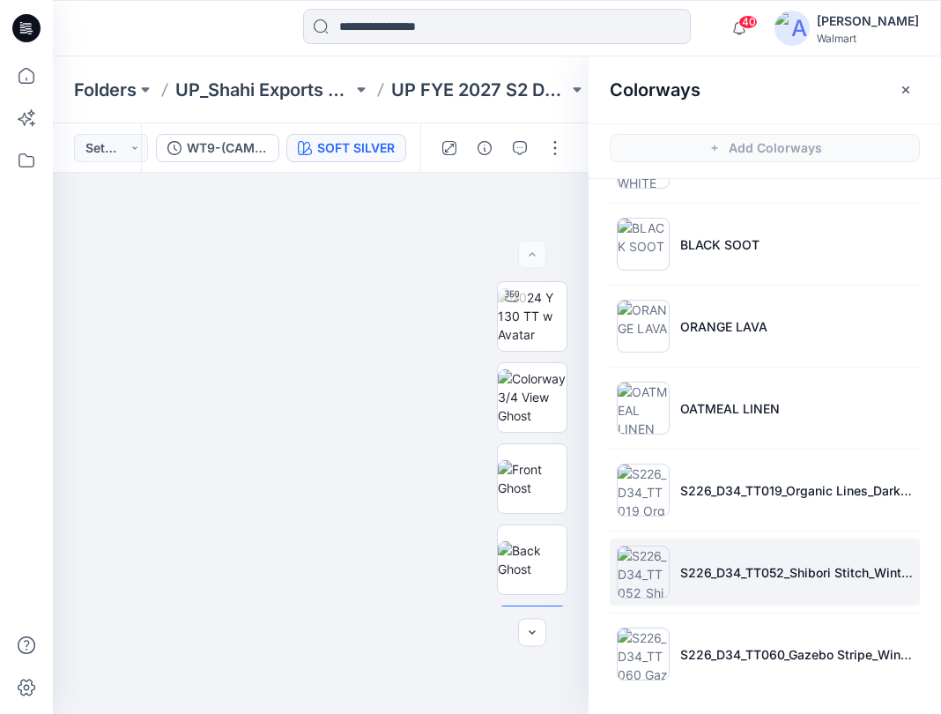
scroll to position [5, 0]
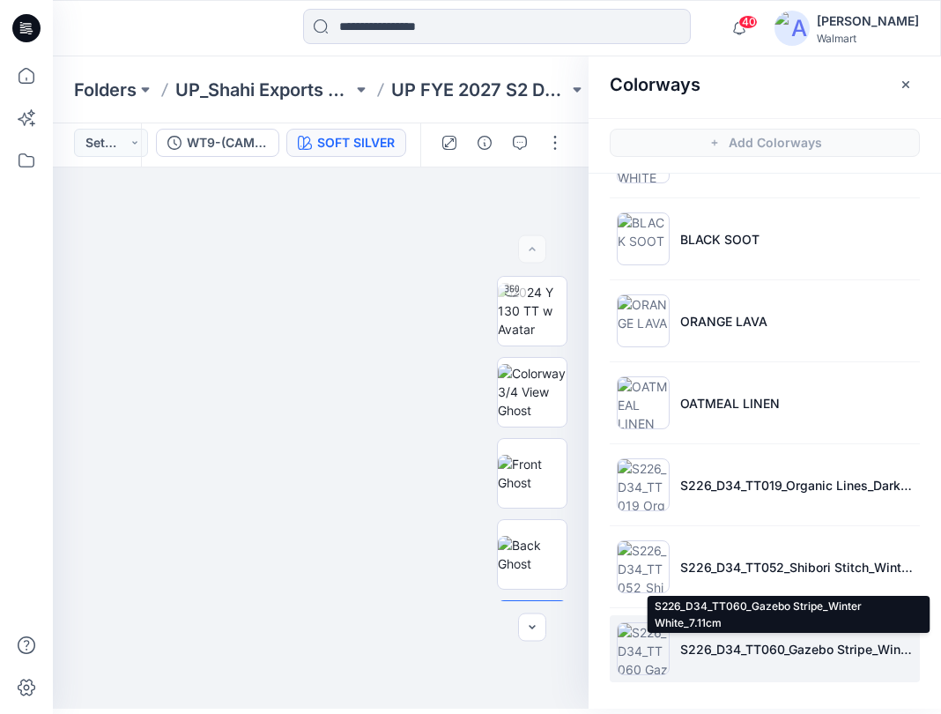
click at [707, 655] on p "S226_D34_TT060_Gazebo Stripe_Winter White_7.11cm" at bounding box center [796, 649] width 233 height 18
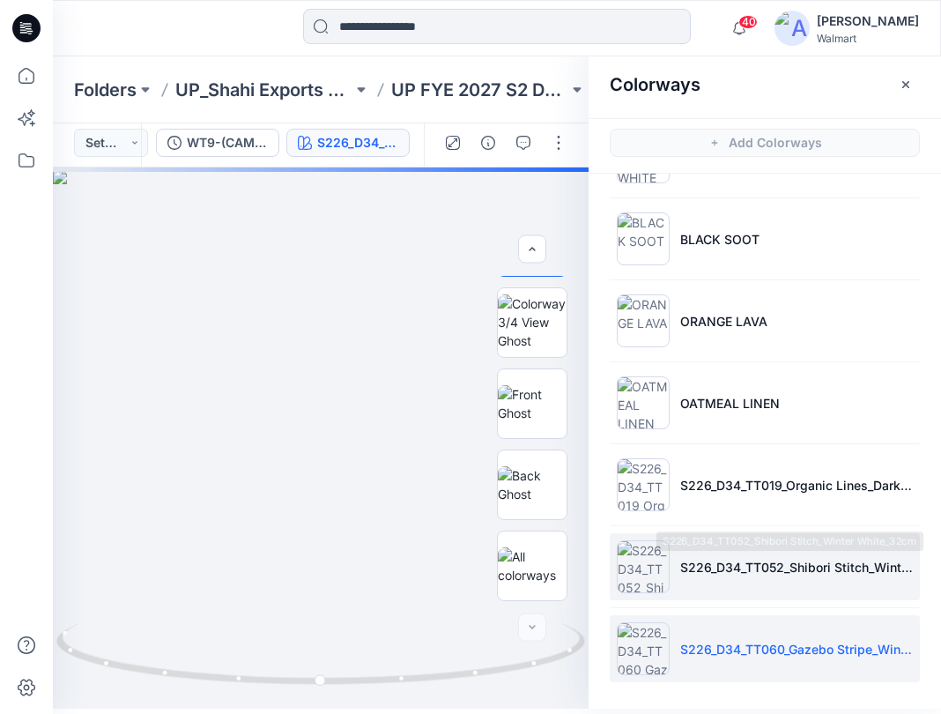
click at [721, 552] on li "S226_D34_TT052_Shibori Stitch_Winter White_32cm" at bounding box center [765, 566] width 310 height 67
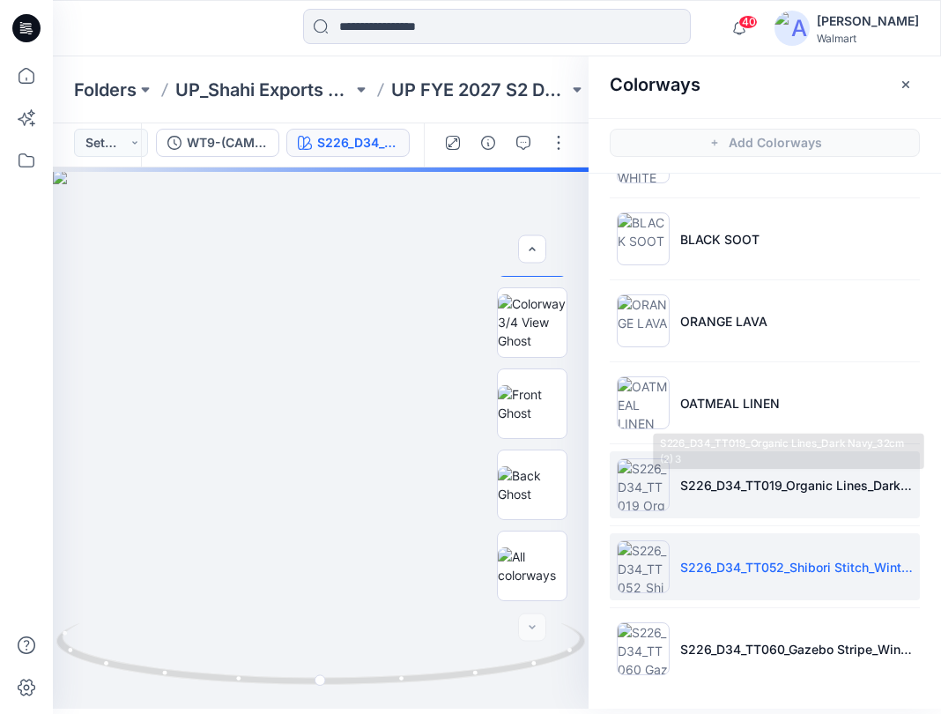
click at [729, 481] on p "S226_D34_TT019_Organic Lines_Dark Navy_32cm (2) 3" at bounding box center [796, 485] width 233 height 18
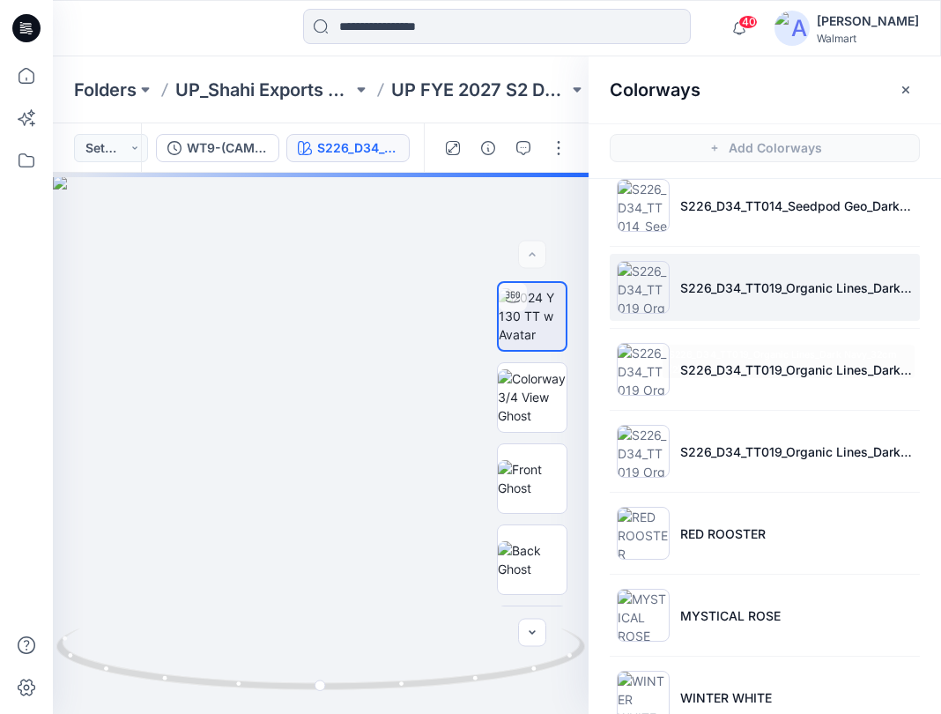
scroll to position [0, 0]
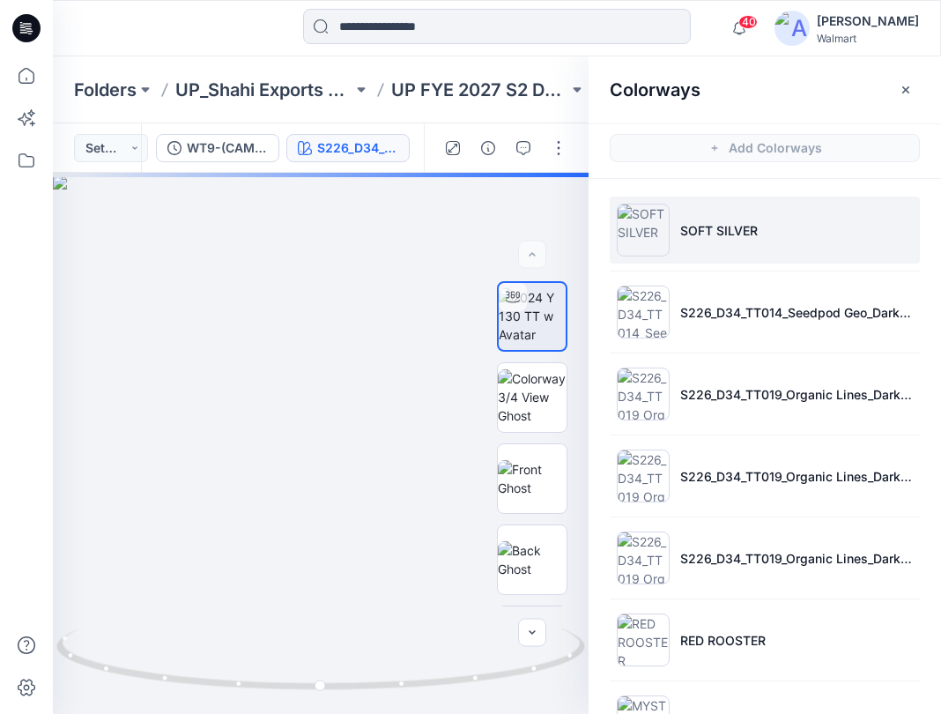
click at [715, 253] on li "SOFT SILVER" at bounding box center [765, 229] width 310 height 67
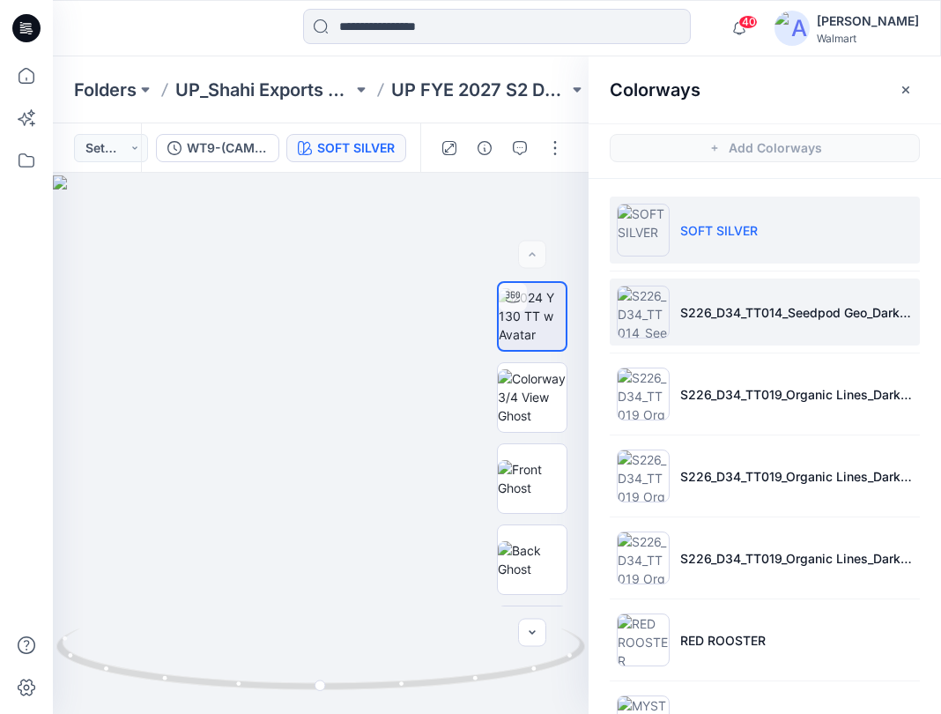
click at [742, 322] on li "S226_D34_TT014_Seedpod Geo_Darkest Brown_16cm (1)" at bounding box center [765, 311] width 310 height 67
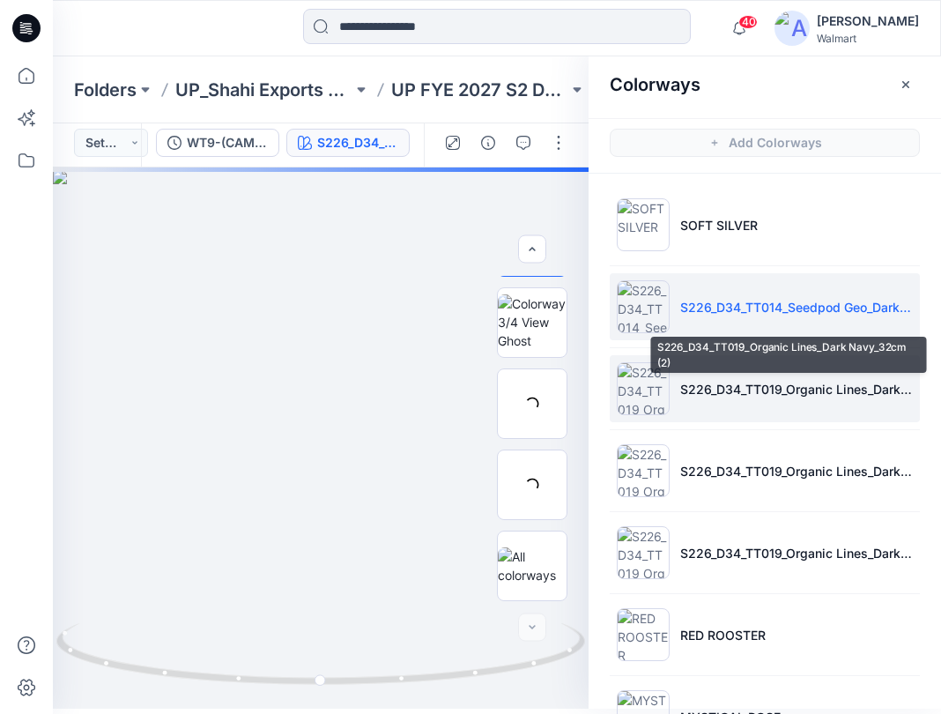
click at [737, 400] on li "S226_D34_TT019_Organic Lines_Dark Navy_32cm (2)" at bounding box center [765, 388] width 310 height 67
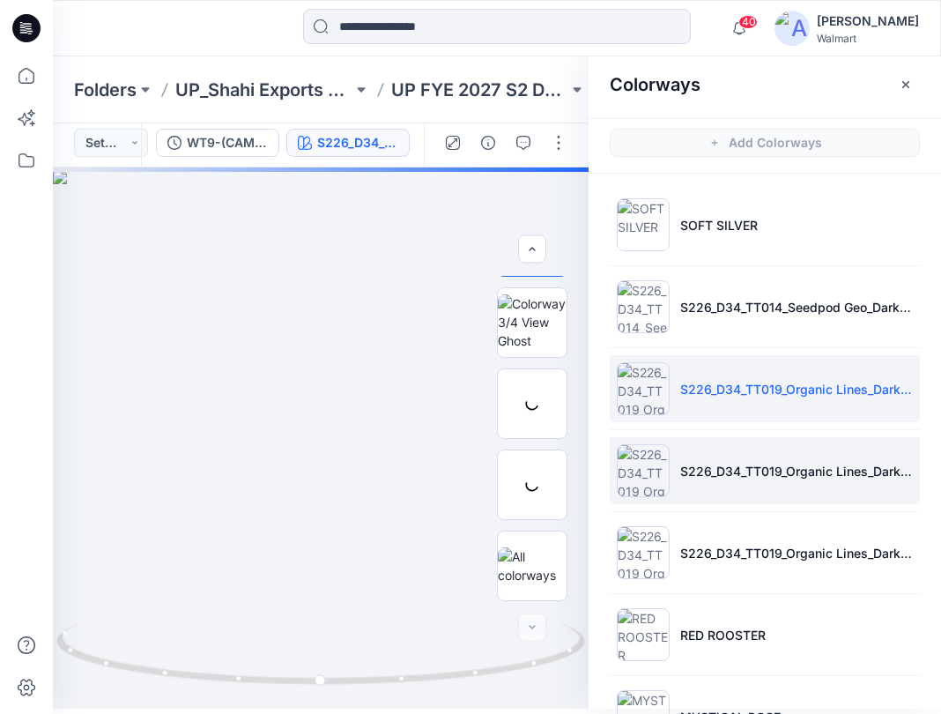
click at [781, 483] on li "S226_D34_TT019_Organic Lines_Dark Navy_32cm (2) 1" at bounding box center [765, 470] width 310 height 67
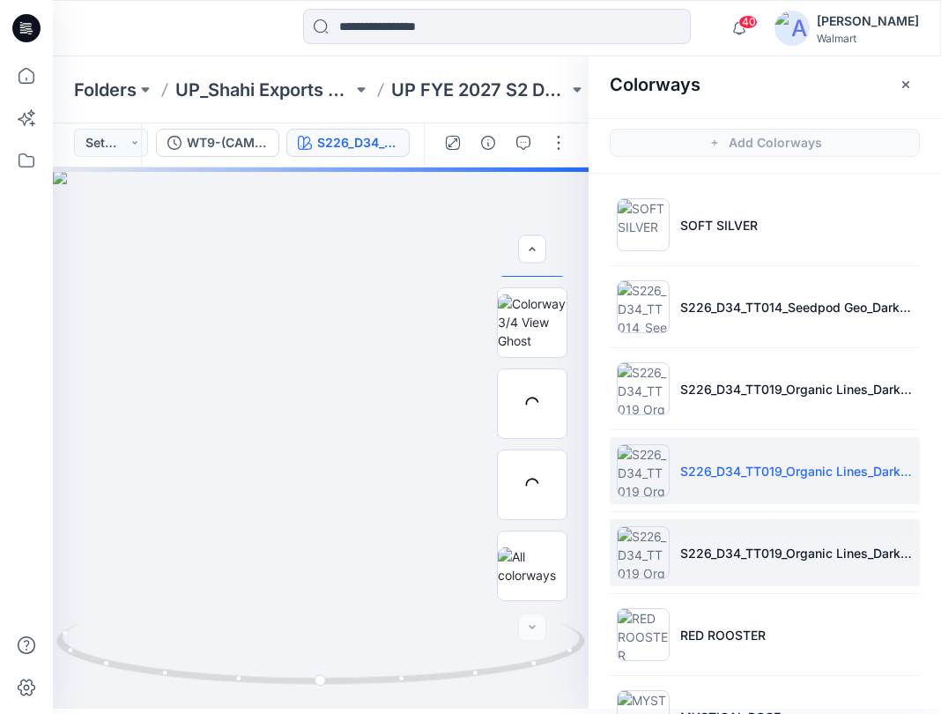
click at [773, 566] on li "S226_D34_TT019_Organic Lines_Dark Navy_32cm (2) 2" at bounding box center [765, 552] width 310 height 67
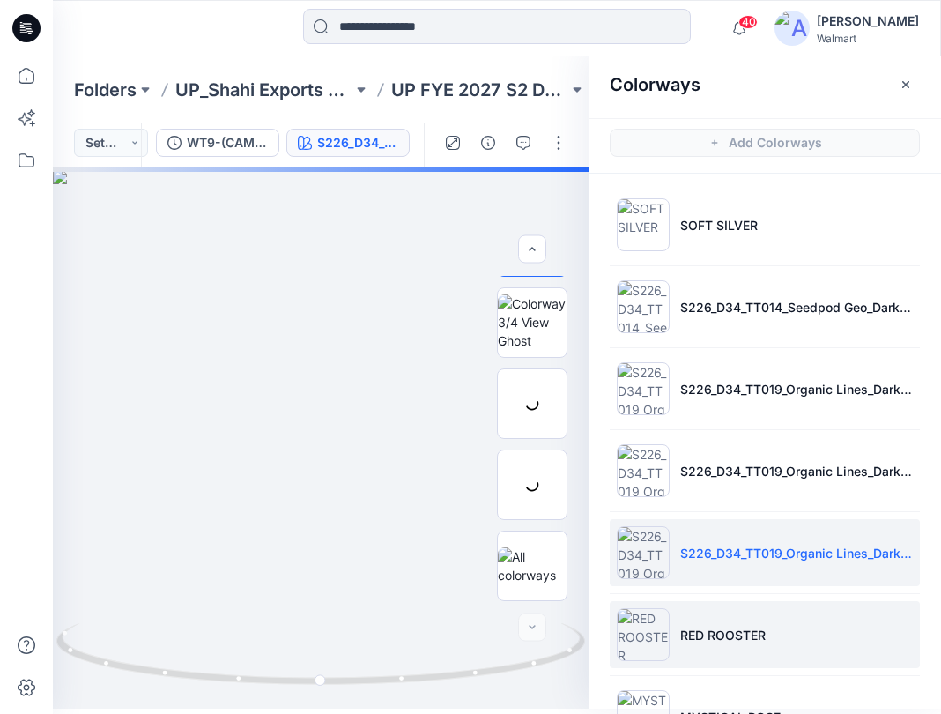
click at [729, 632] on p "RED ROOSTER" at bounding box center [722, 634] width 85 height 18
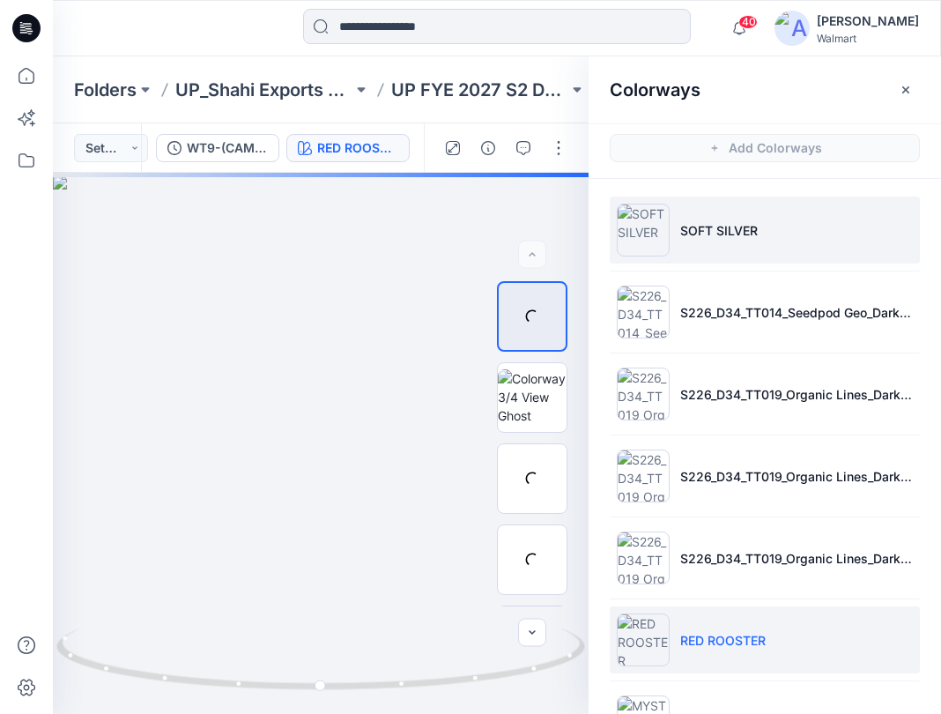
click at [731, 226] on p "SOFT SILVER" at bounding box center [719, 230] width 78 height 18
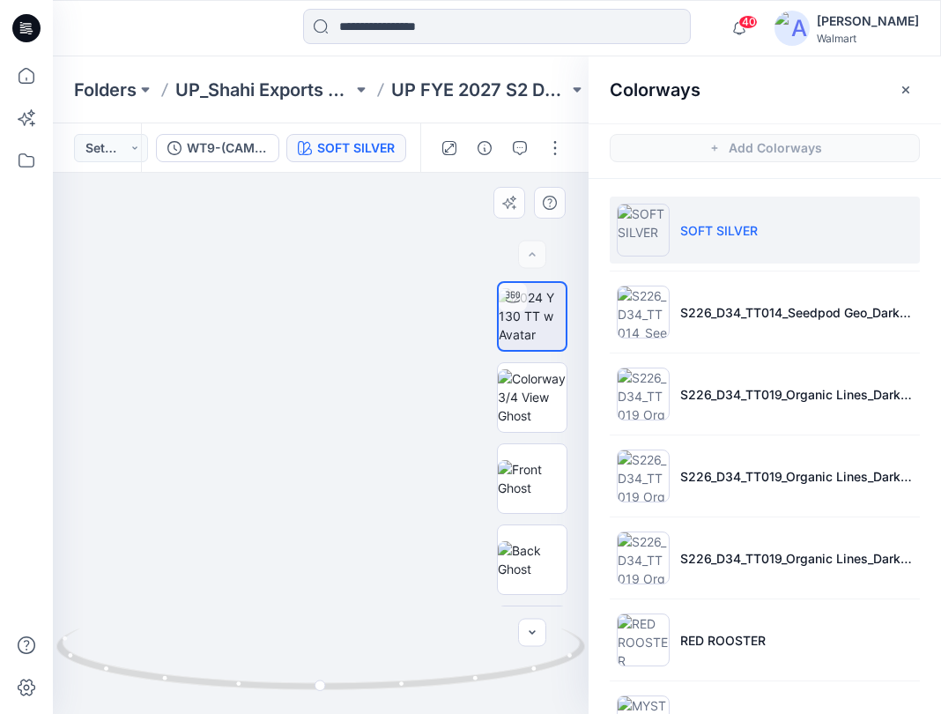
drag, startPoint x: 227, startPoint y: 375, endPoint x: 271, endPoint y: 331, distance: 62.3
drag, startPoint x: 343, startPoint y: 463, endPoint x: 339, endPoint y: 429, distance: 34.5
click at [339, 429] on img at bounding box center [339, 302] width 1037 height 823
click at [376, 691] on icon at bounding box center [322, 661] width 533 height 66
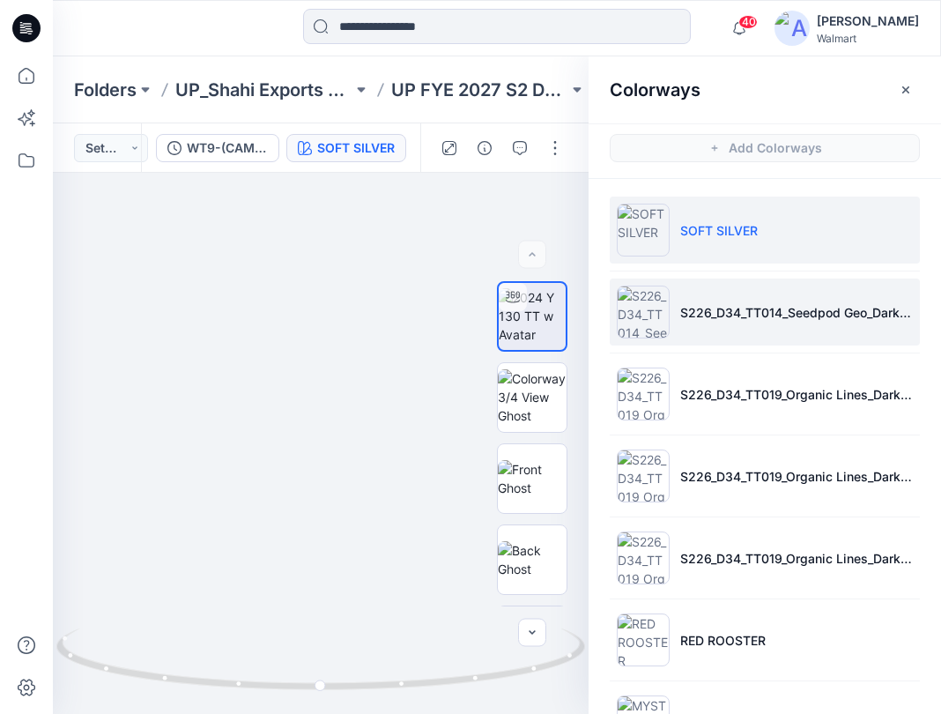
click at [714, 326] on li "S226_D34_TT014_Seedpod Geo_Darkest Brown_16cm (1)" at bounding box center [765, 311] width 310 height 67
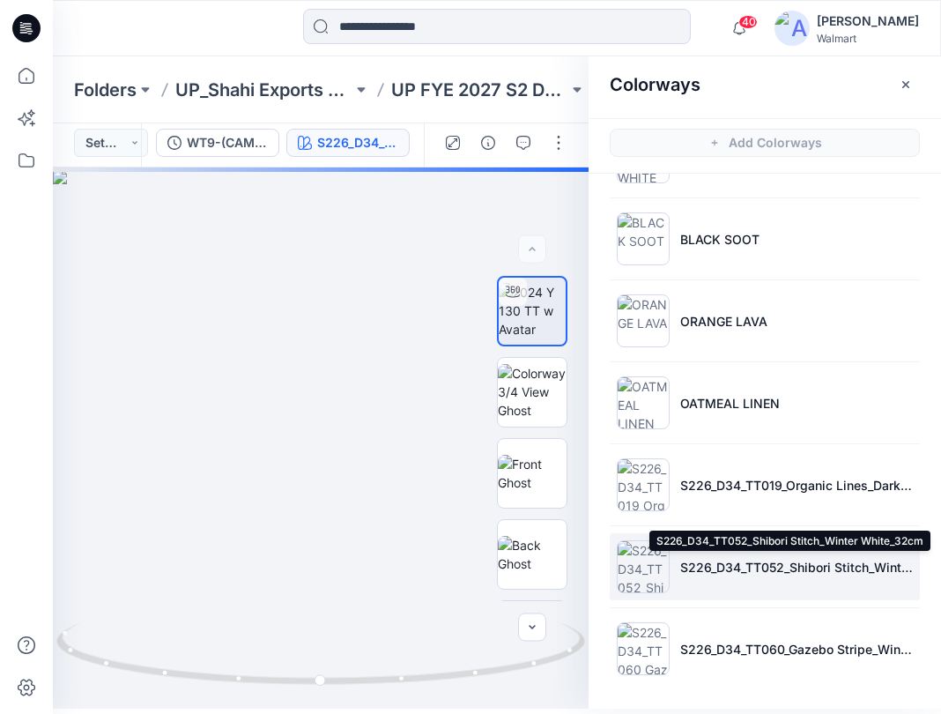
click at [718, 573] on p "S226_D34_TT052_Shibori Stitch_Winter White_32cm" at bounding box center [796, 567] width 233 height 18
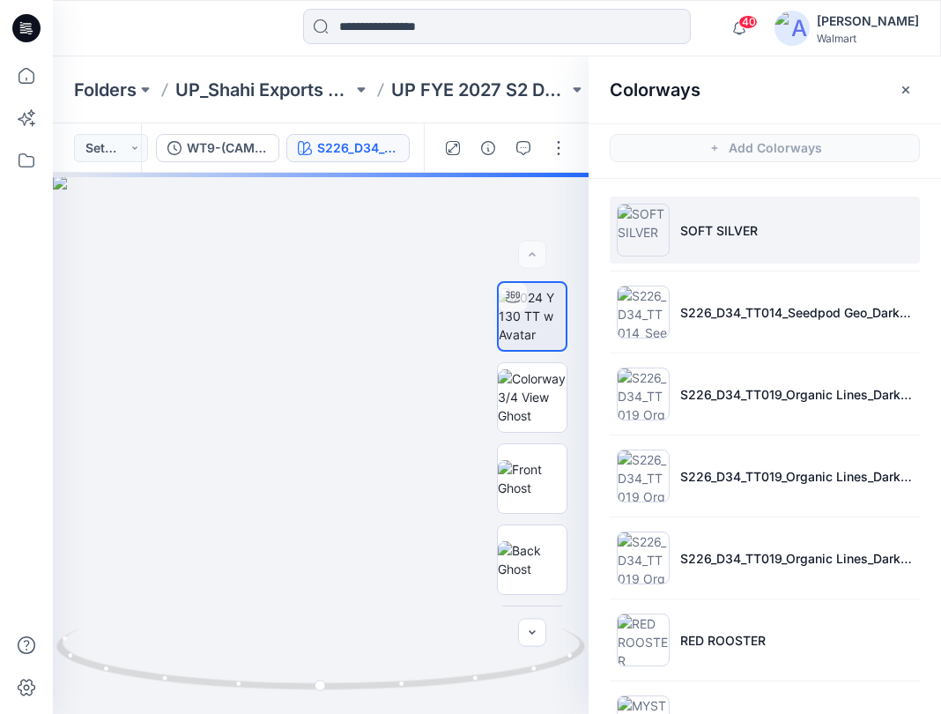
click at [706, 240] on li "SOFT SILVER" at bounding box center [765, 229] width 310 height 67
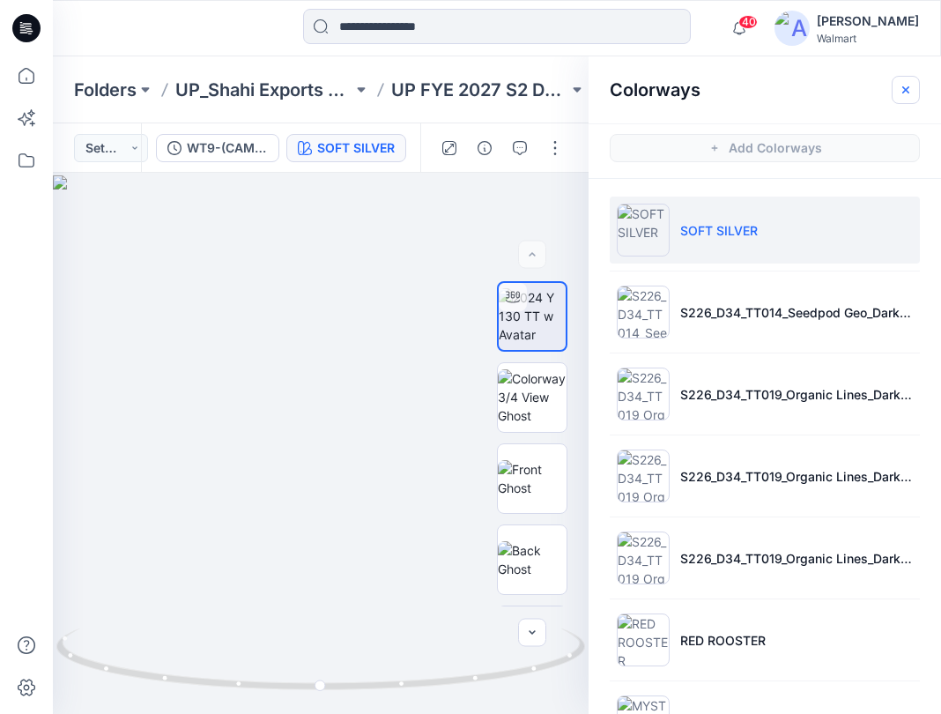
click at [908, 91] on icon "button" at bounding box center [906, 90] width 14 height 14
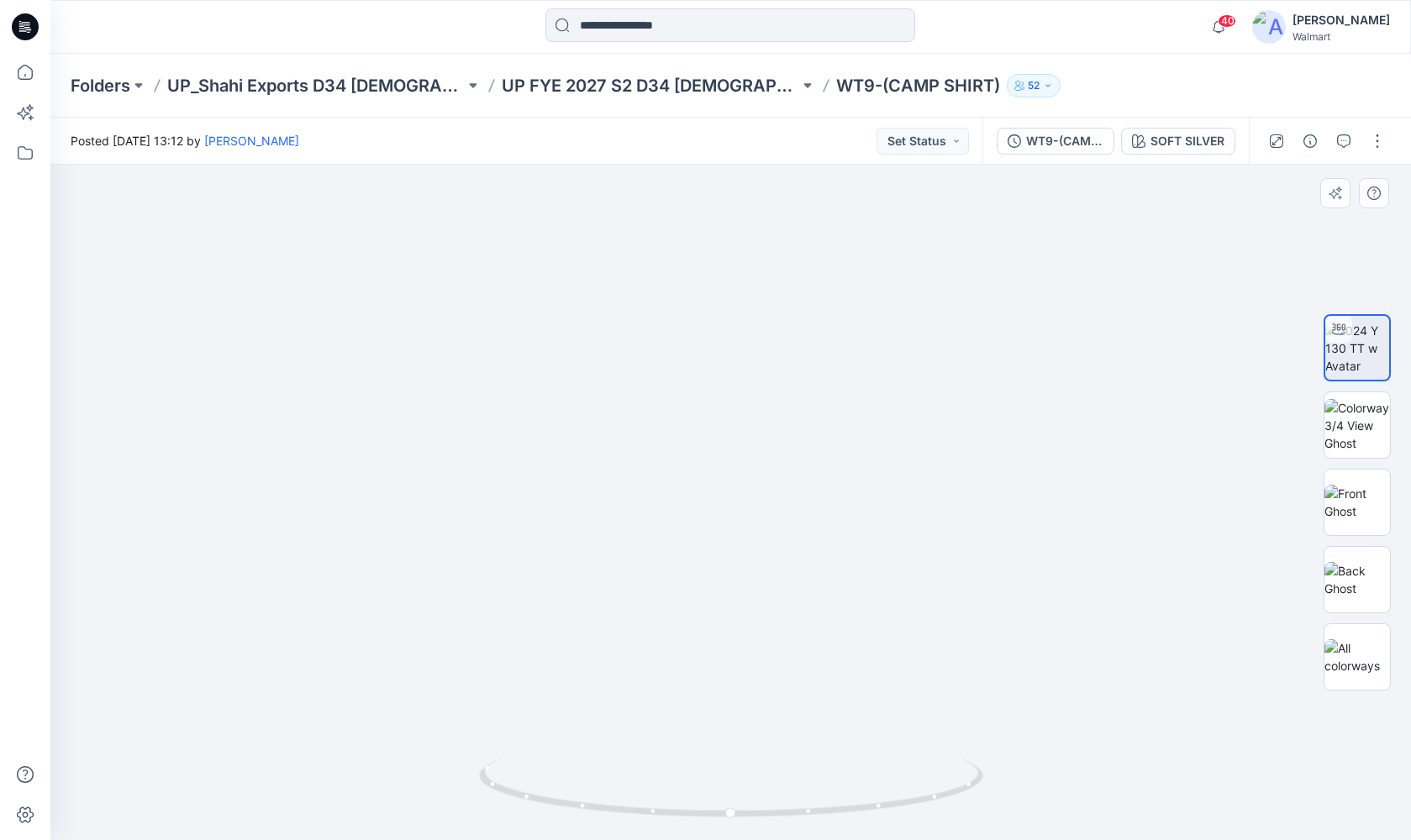
drag, startPoint x: 802, startPoint y: 314, endPoint x: 766, endPoint y: 445, distance: 135.9
drag, startPoint x: 794, startPoint y: 809, endPoint x: 586, endPoint y: 787, distance: 209.2
click at [586, 680] on icon at bounding box center [733, 789] width 508 height 63
drag, startPoint x: 710, startPoint y: 554, endPoint x: 702, endPoint y: 462, distance: 92.3
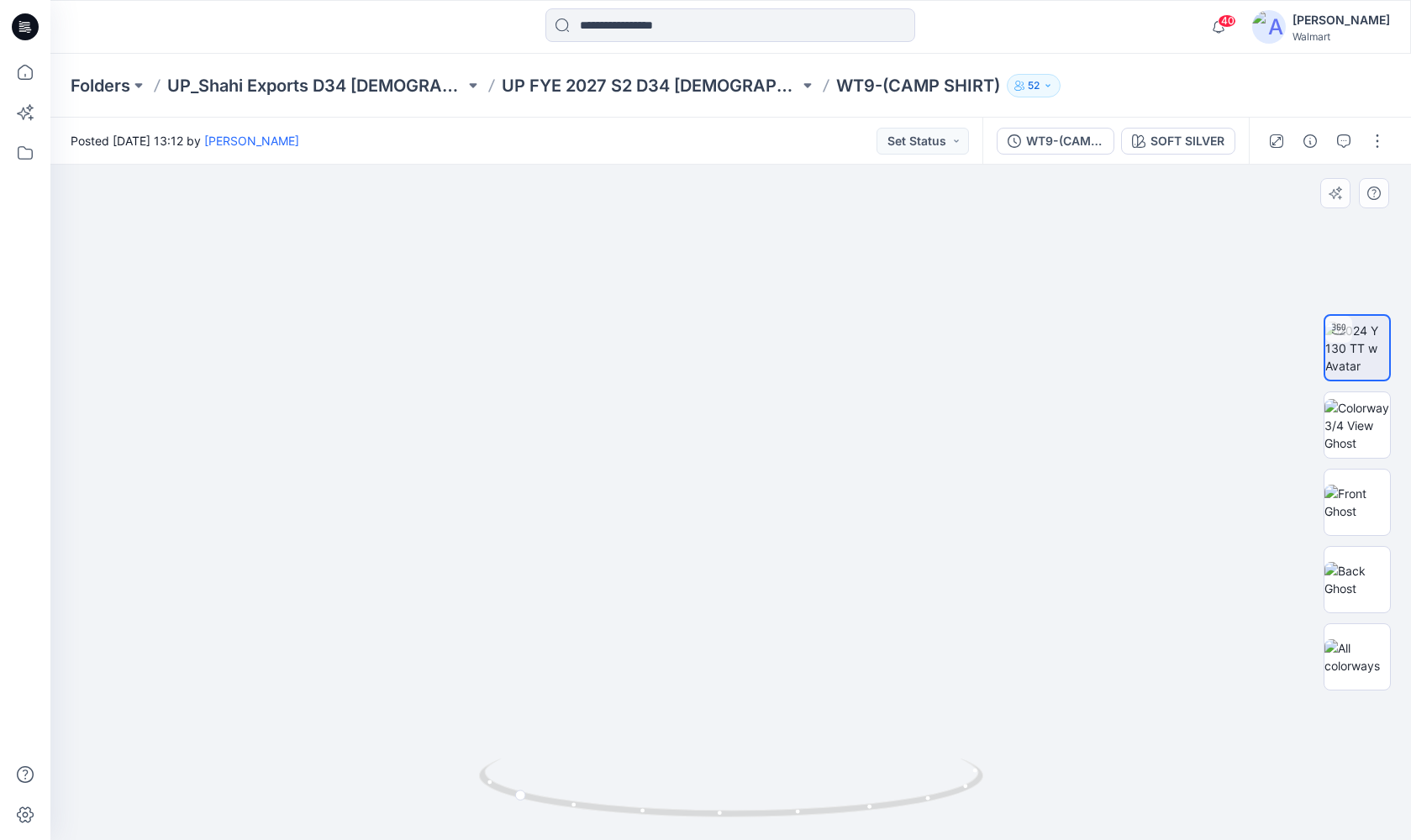
click at [702, 389] on img at bounding box center [709, 11] width 2765 height 1656
drag, startPoint x: 716, startPoint y: 539, endPoint x: 718, endPoint y: 446, distance: 93.0
drag, startPoint x: 707, startPoint y: 817, endPoint x: 913, endPoint y: 780, distance: 209.3
click at [897, 680] on icon at bounding box center [733, 789] width 508 height 63
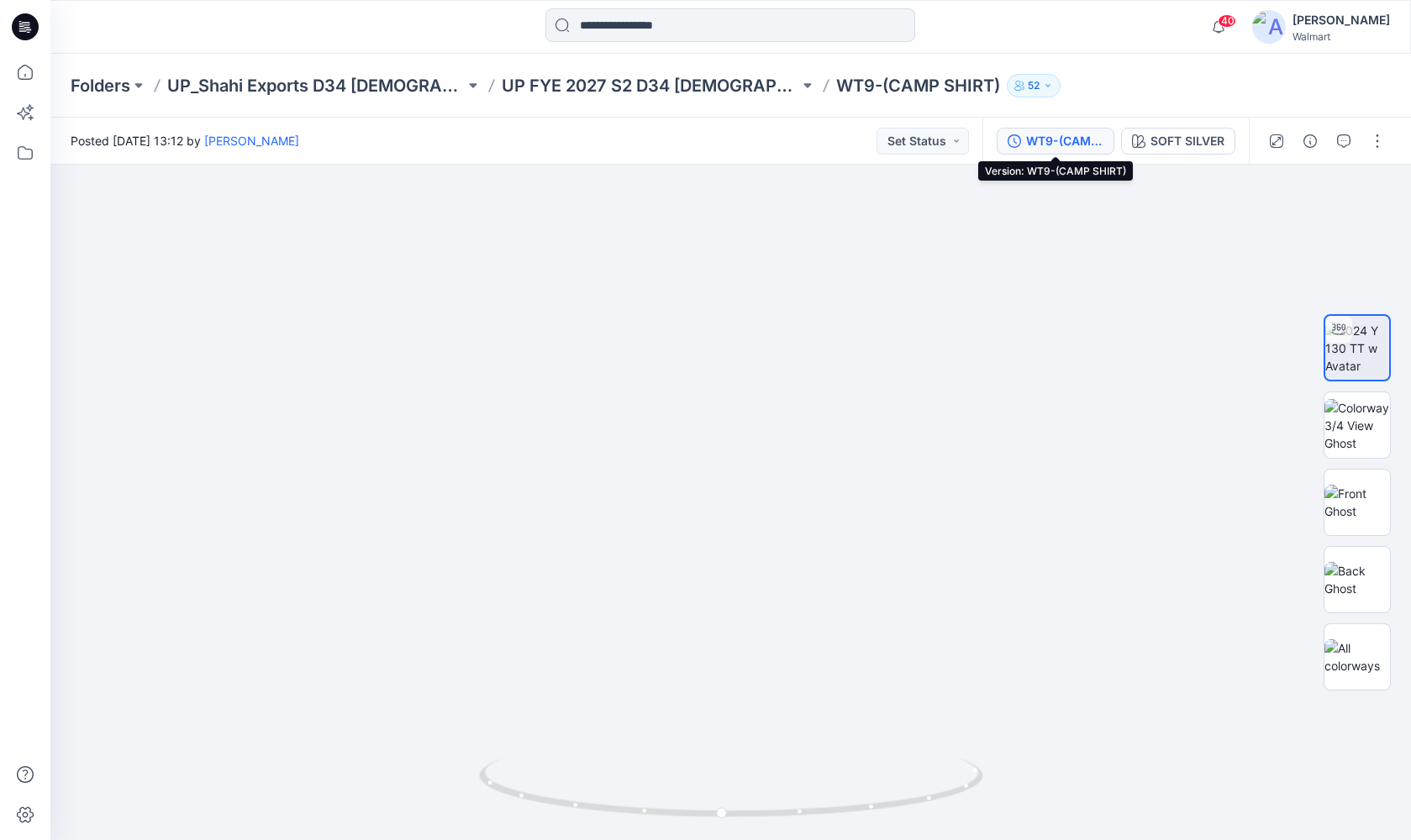
click at [897, 150] on div "WT9-(CAMP SHIRT)" at bounding box center [1065, 140] width 77 height 18
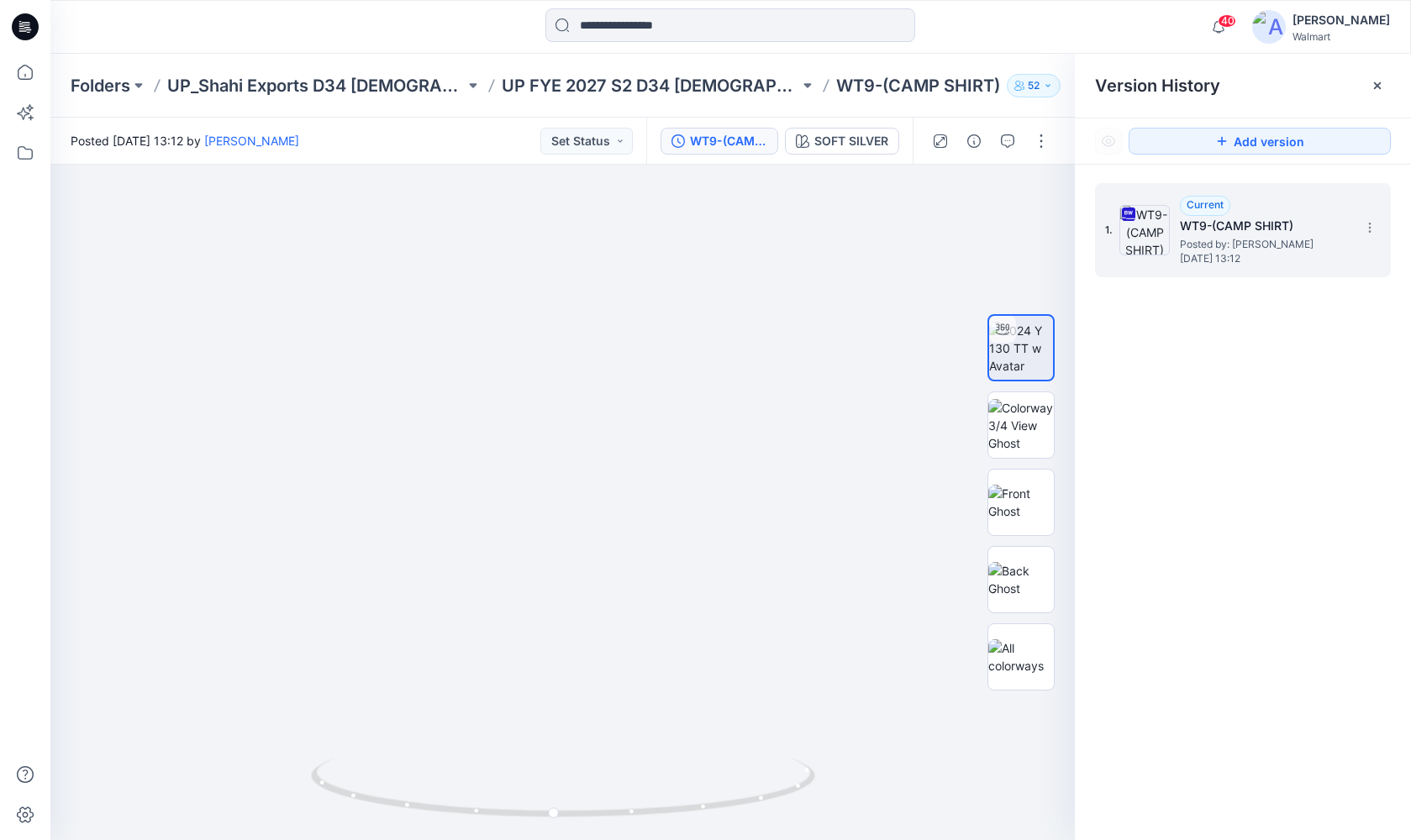
click at [897, 261] on span "Monday, August 04, 2025 13:12" at bounding box center [1264, 258] width 168 height 11
drag, startPoint x: 560, startPoint y: 331, endPoint x: 552, endPoint y: 645, distance: 314.1
click at [897, 403] on img at bounding box center [1021, 424] width 66 height 52
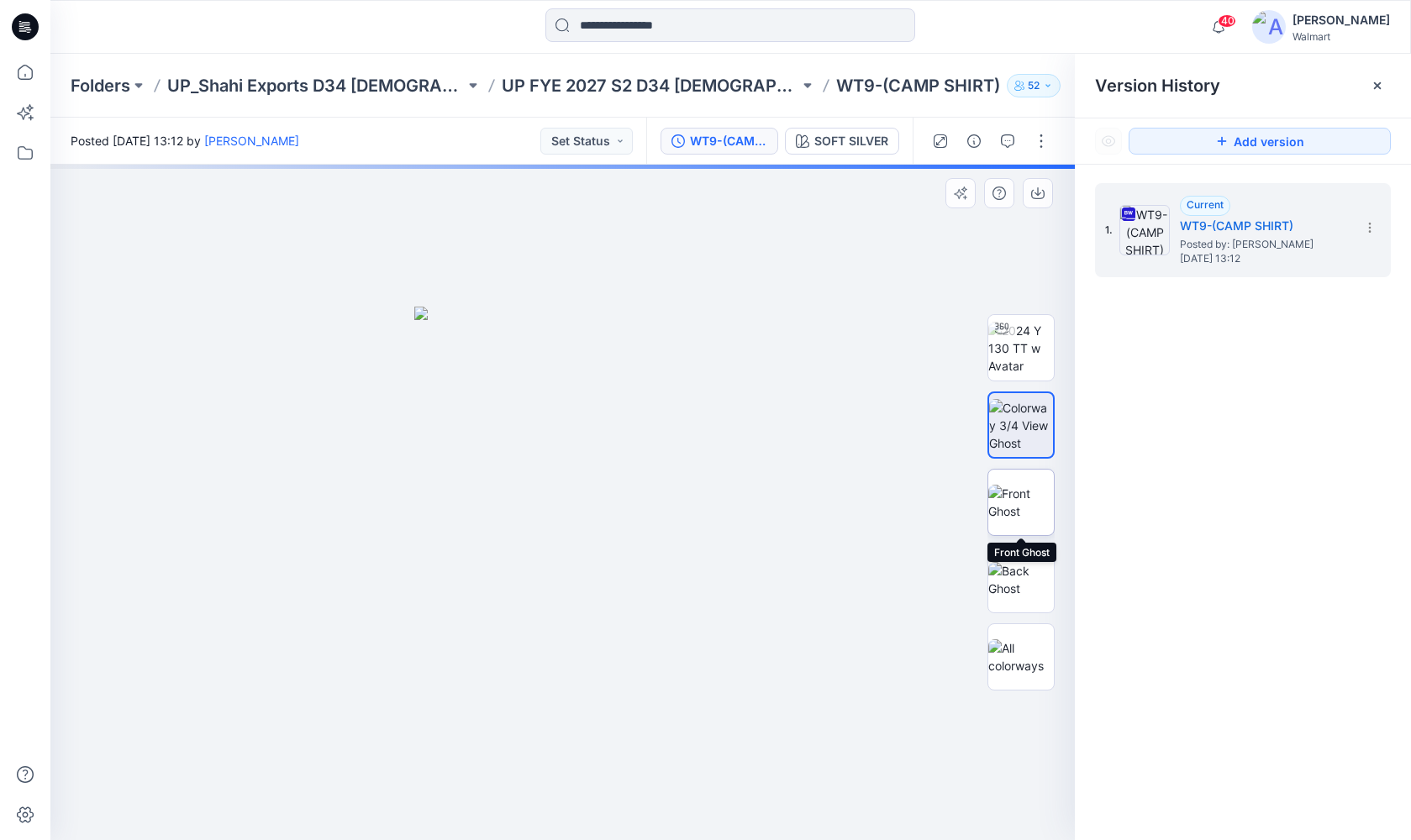
click at [897, 504] on img at bounding box center [1021, 502] width 66 height 35
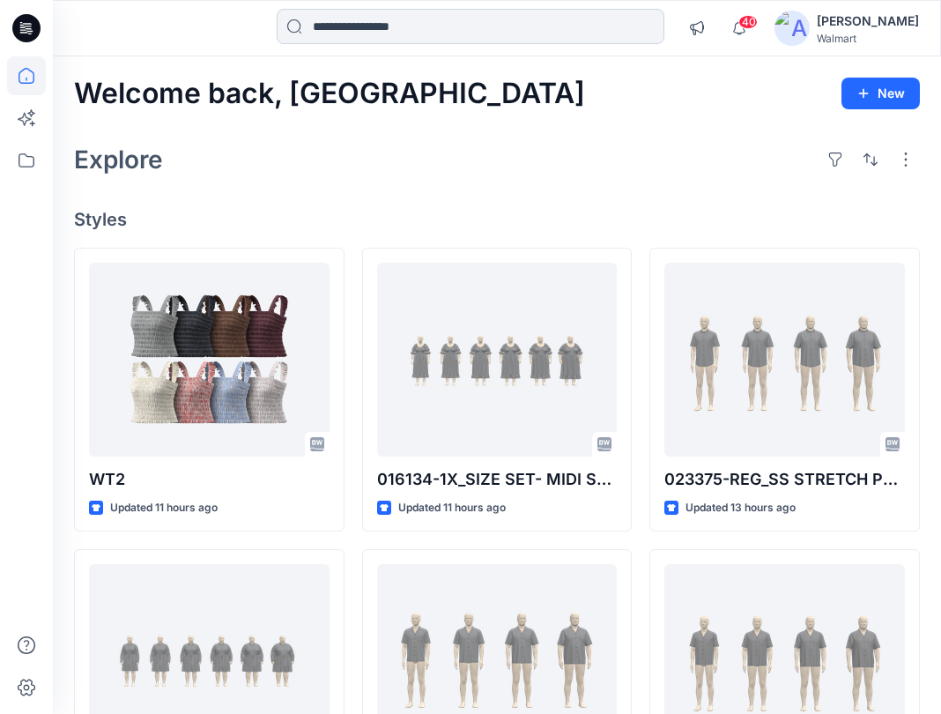
click at [402, 30] on input at bounding box center [471, 26] width 388 height 35
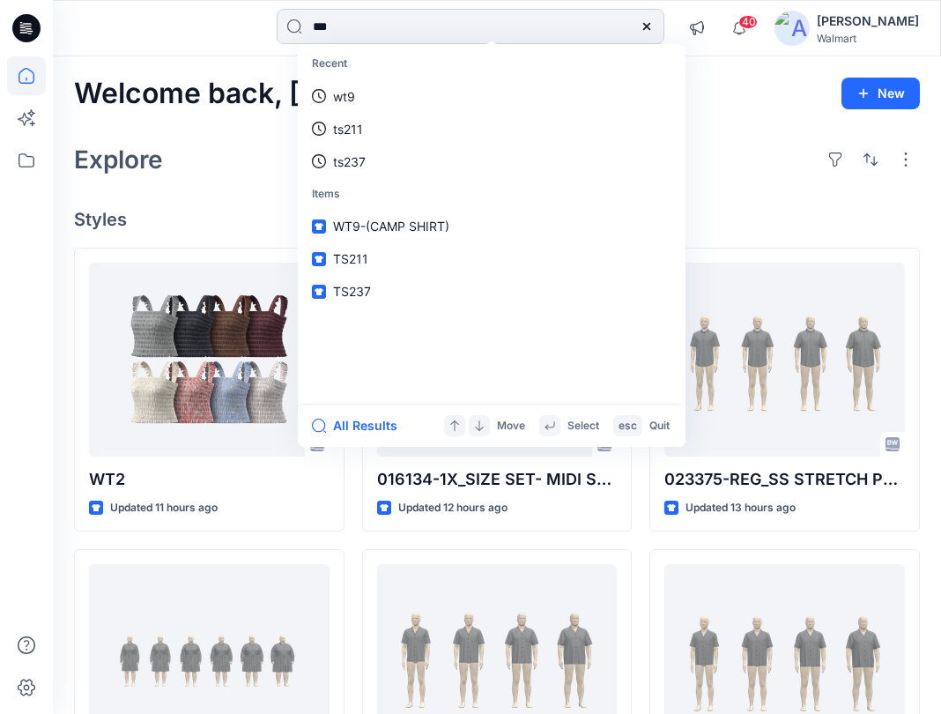
type input "***"
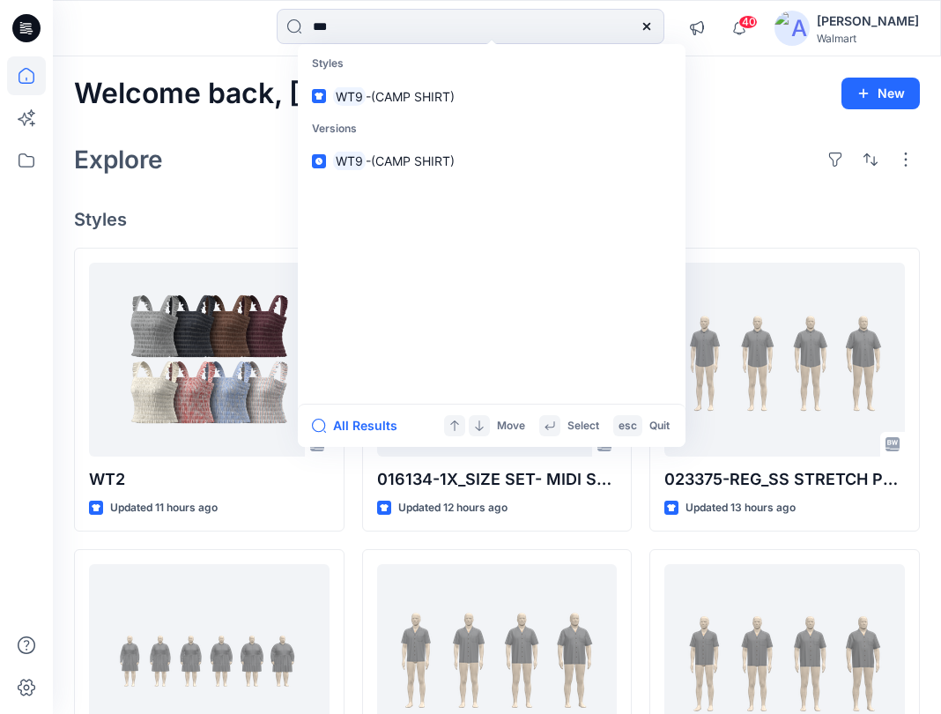
drag, startPoint x: 384, startPoint y: 102, endPoint x: 381, endPoint y: 122, distance: 20.6
click at [384, 102] on span "-(CAMP SHIRT)" at bounding box center [410, 96] width 89 height 15
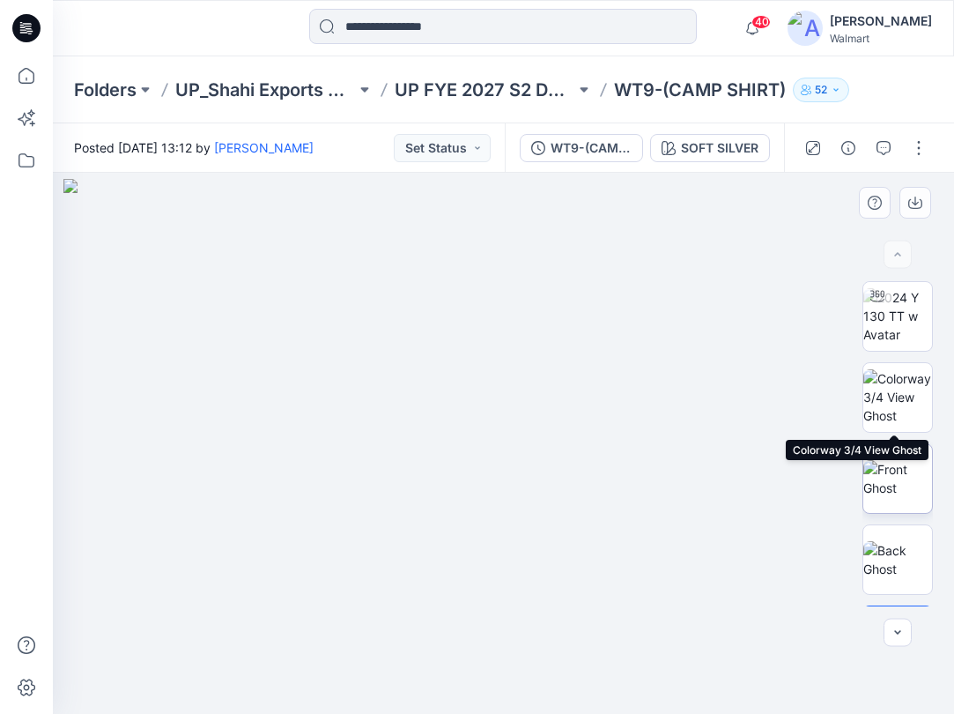
scroll to position [70, 0]
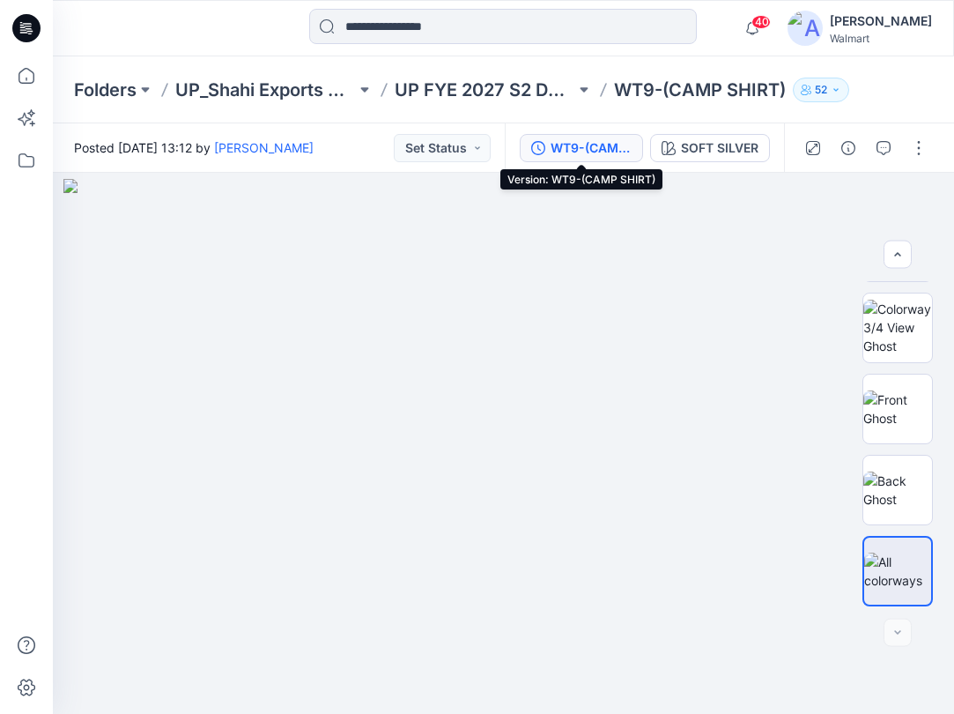
click at [573, 146] on div "WT9-(CAMP SHIRT)" at bounding box center [591, 147] width 81 height 19
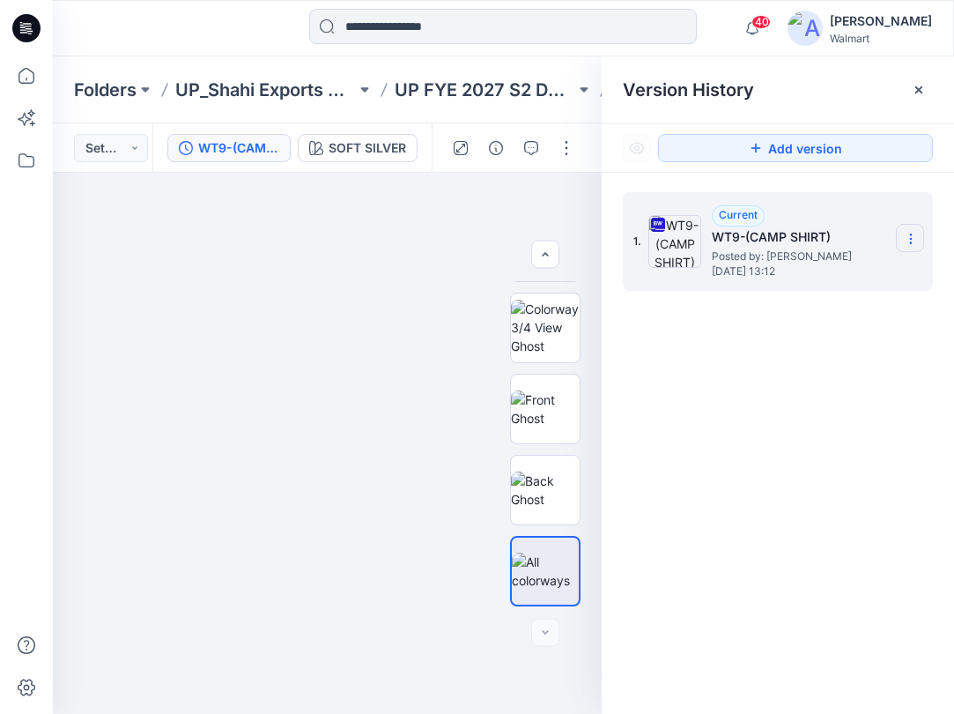
click at [917, 242] on icon at bounding box center [911, 239] width 14 height 14
click at [786, 279] on span "Download Source BW File" at bounding box center [821, 273] width 147 height 21
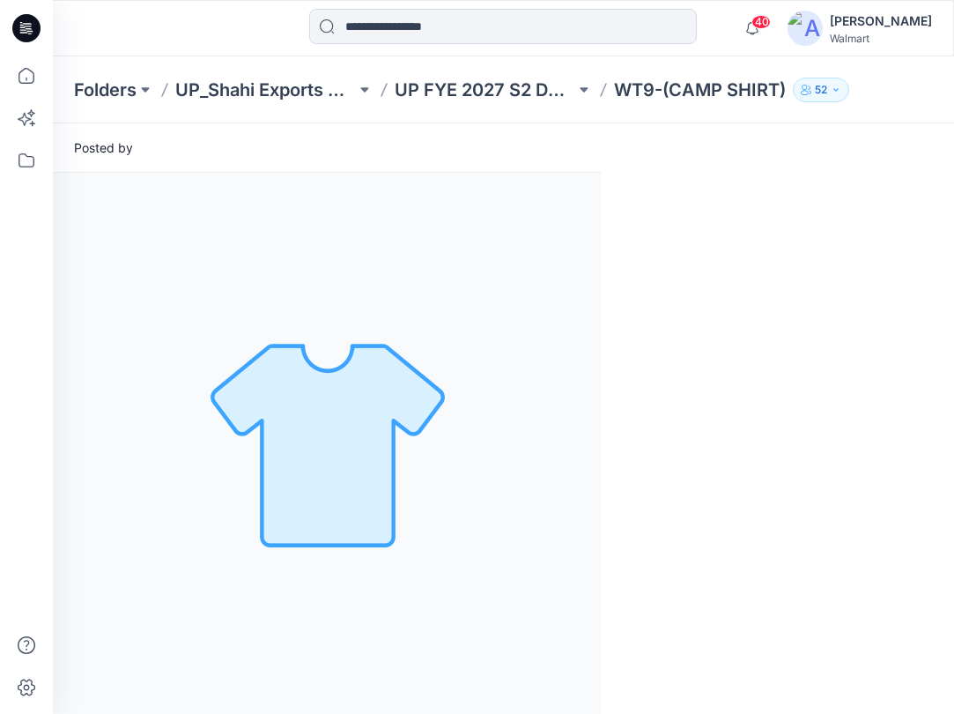
scroll to position [0, 0]
drag, startPoint x: 97, startPoint y: 29, endPoint x: 88, endPoint y: 25, distance: 9.8
click at [97, 28] on div at bounding box center [166, 28] width 226 height 39
click at [31, 27] on icon at bounding box center [26, 28] width 28 height 28
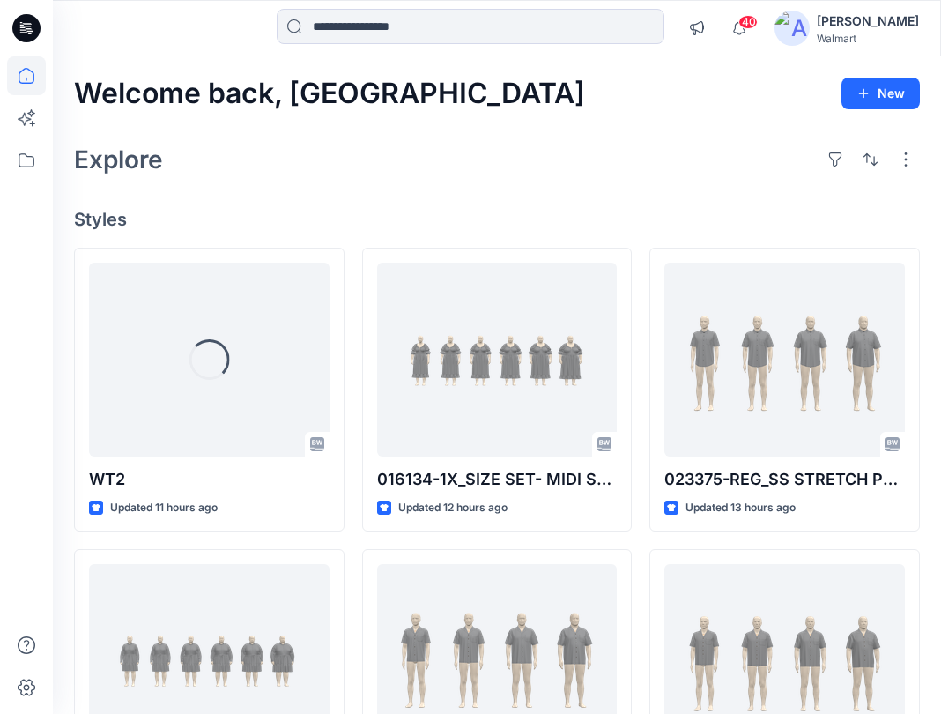
click at [890, 23] on div "Rahul Singh" at bounding box center [868, 21] width 102 height 21
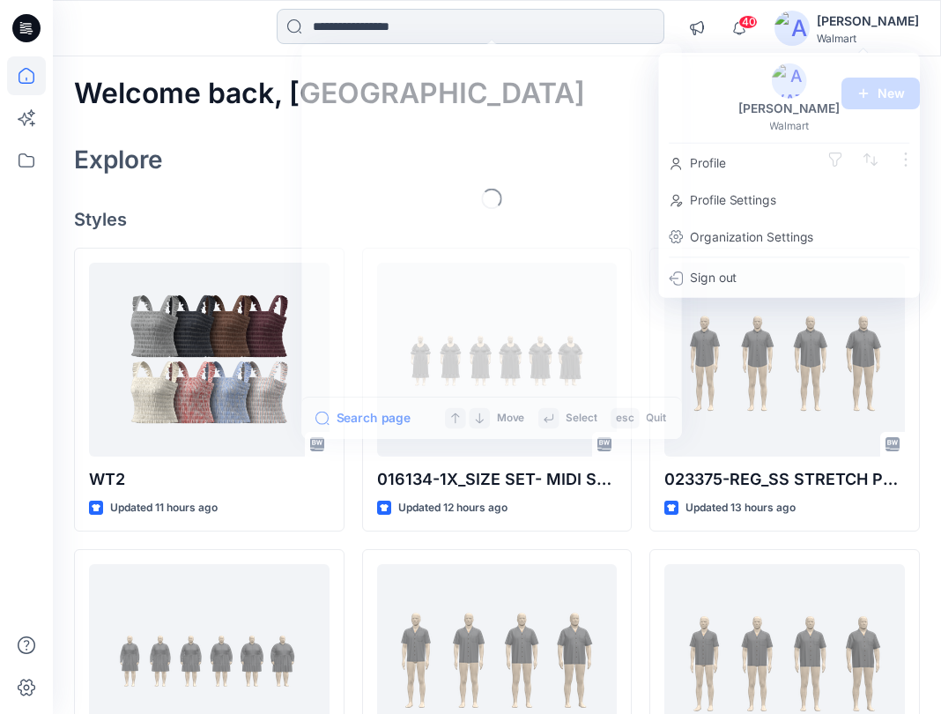
click at [490, 18] on input at bounding box center [471, 26] width 388 height 35
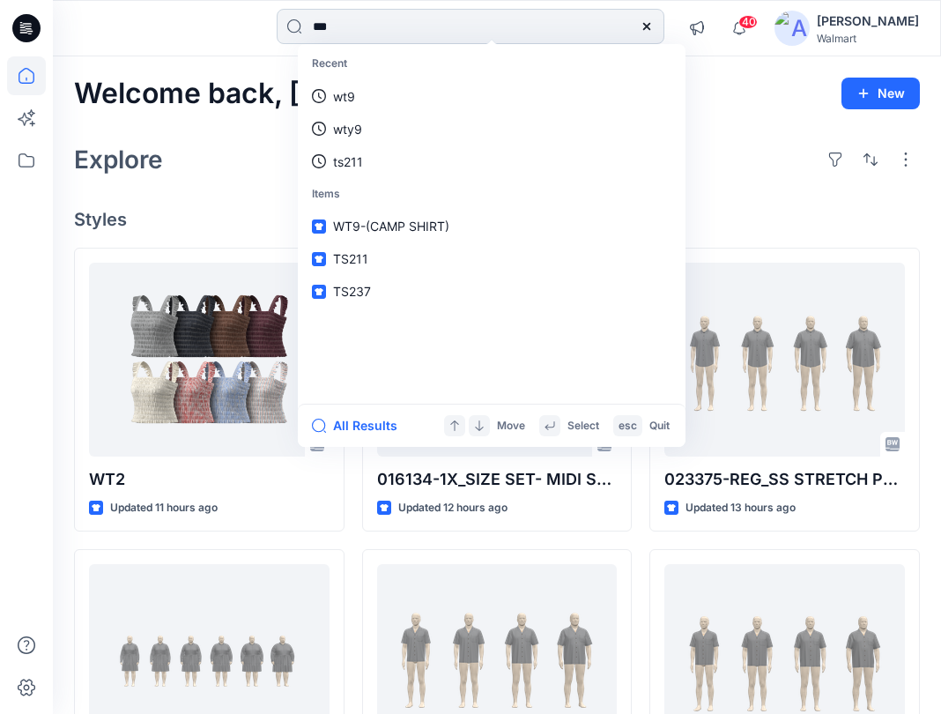
type input "***"
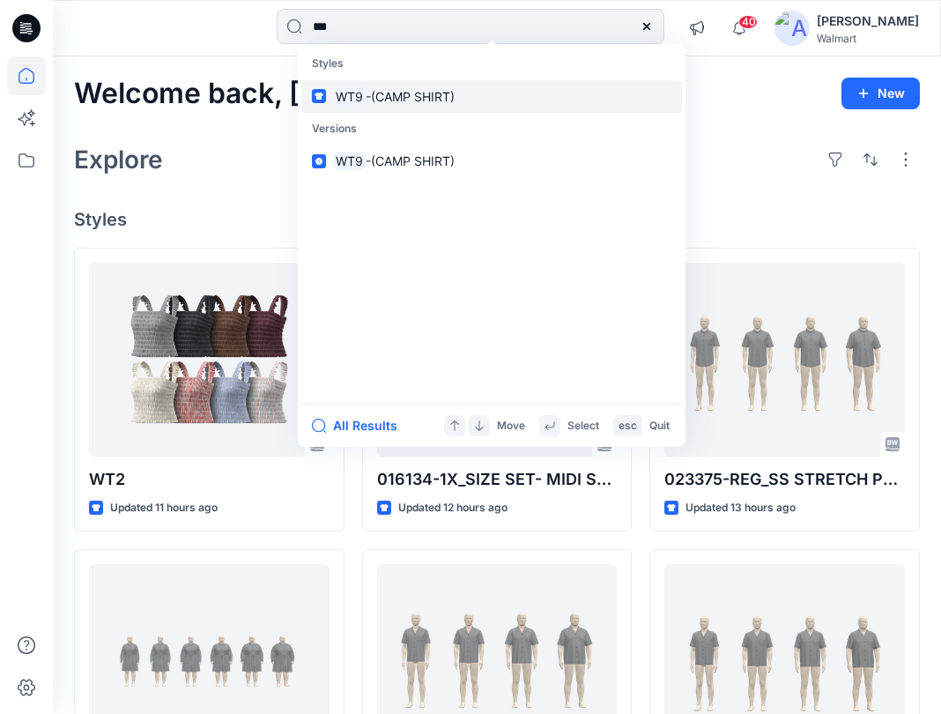
click at [396, 107] on link "WT9 -(CAMP SHIRT)" at bounding box center [491, 96] width 381 height 33
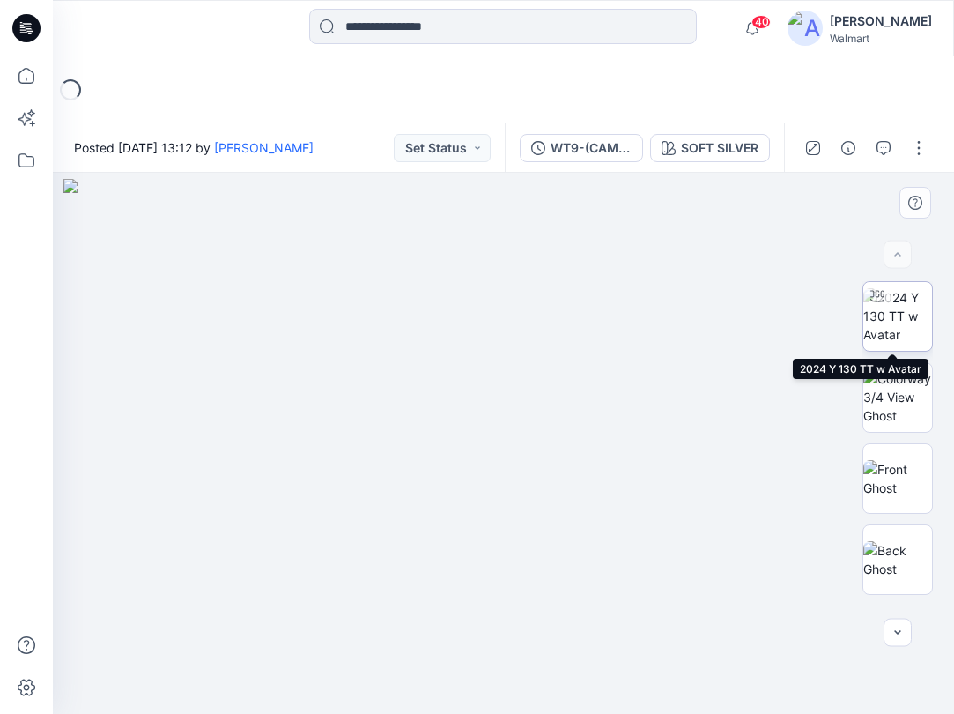
click at [902, 318] on img at bounding box center [897, 315] width 69 height 55
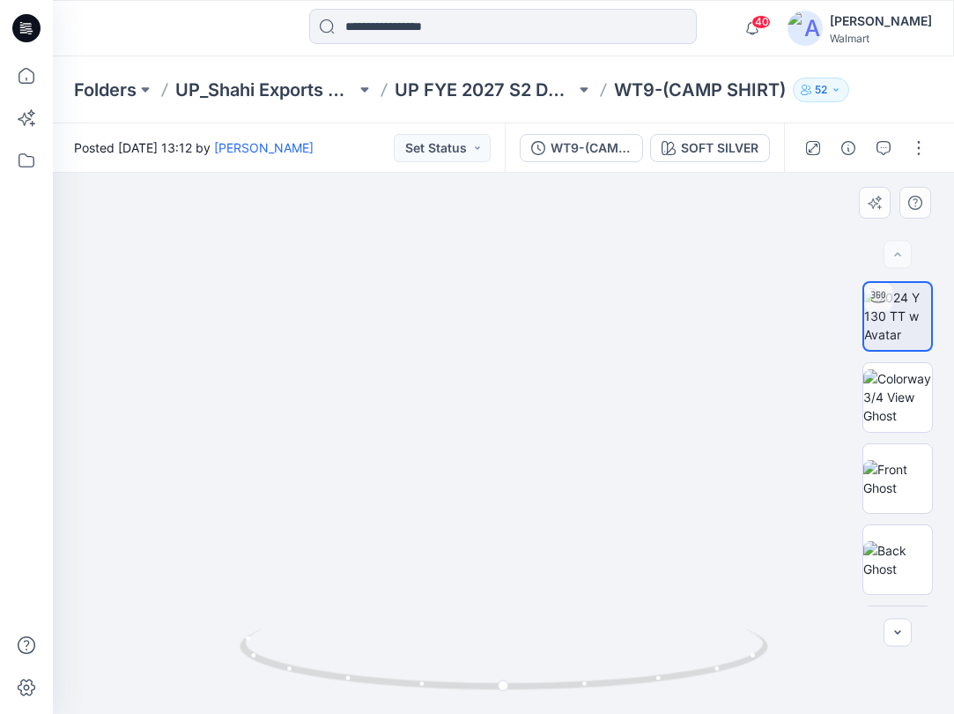
drag, startPoint x: 576, startPoint y: 464, endPoint x: 630, endPoint y: 450, distance: 55.6
click at [580, 299] on img at bounding box center [504, 4] width 2294 height 1417
drag, startPoint x: 733, startPoint y: 670, endPoint x: 639, endPoint y: 674, distance: 94.3
click at [639, 674] on icon at bounding box center [506, 661] width 533 height 66
